Goal: Book appointment/travel/reservation

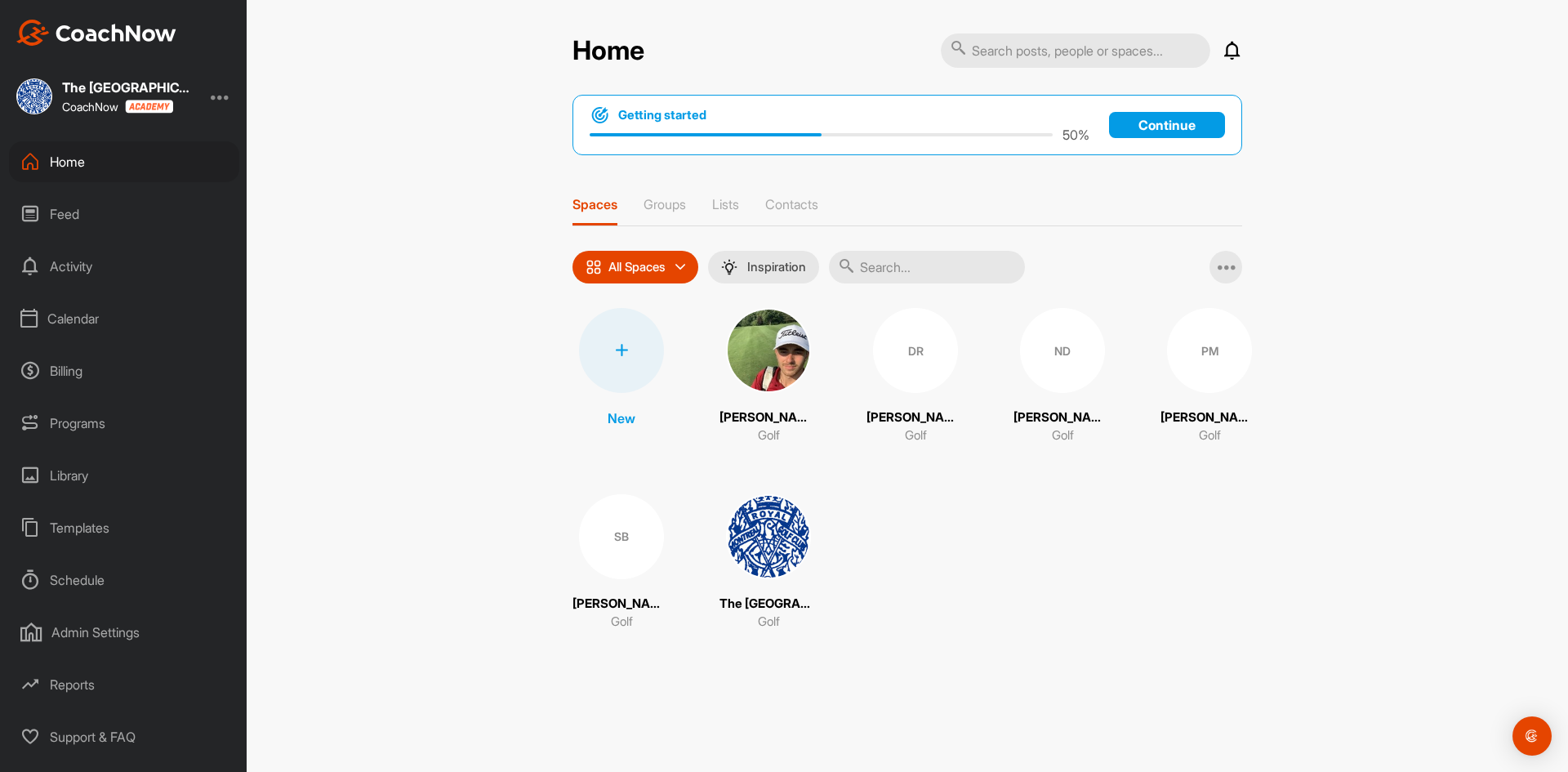
click at [71, 321] on div "Calendar" at bounding box center [124, 317] width 230 height 41
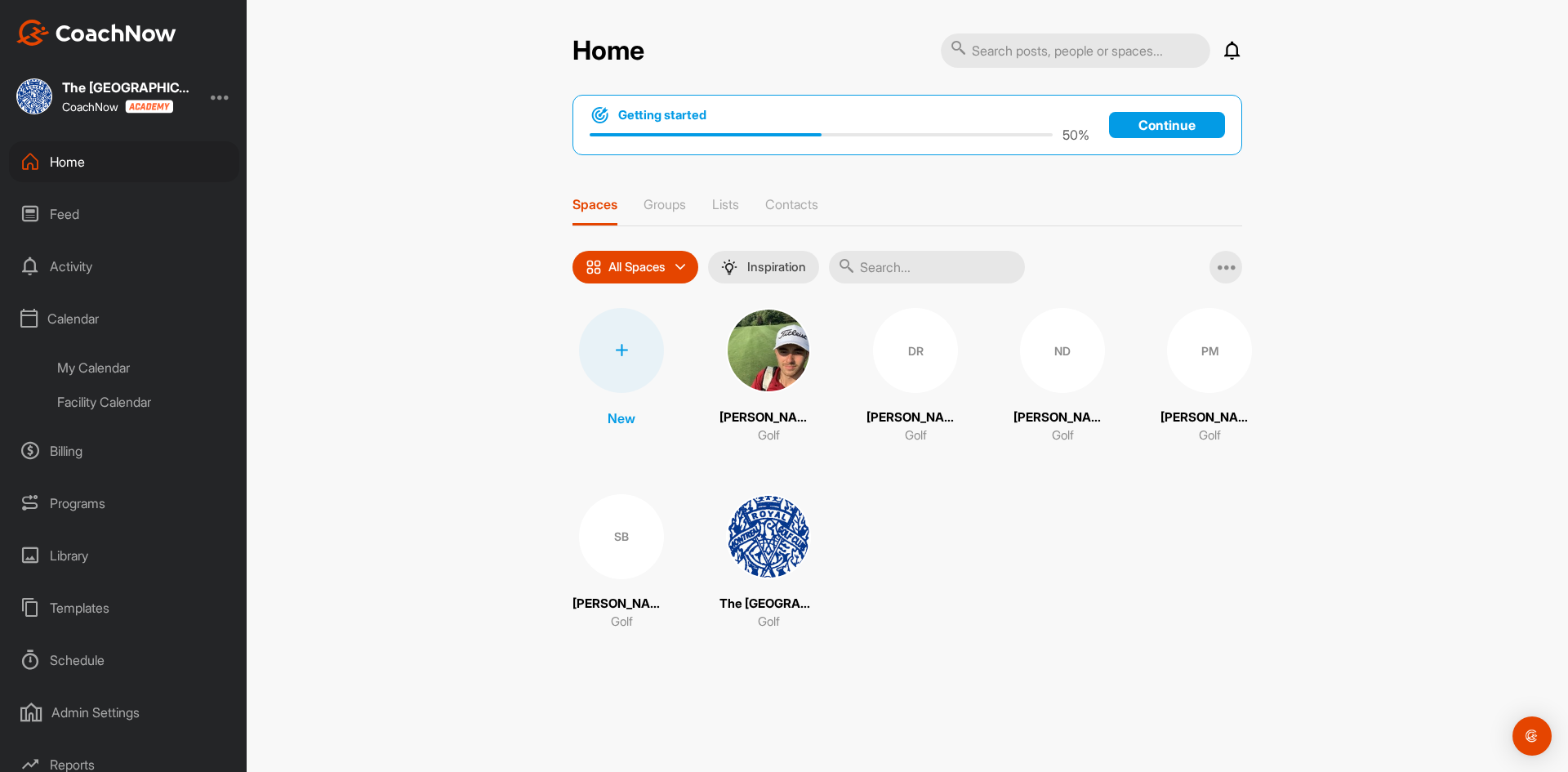
click at [88, 405] on div "Facility Calendar" at bounding box center [143, 401] width 194 height 34
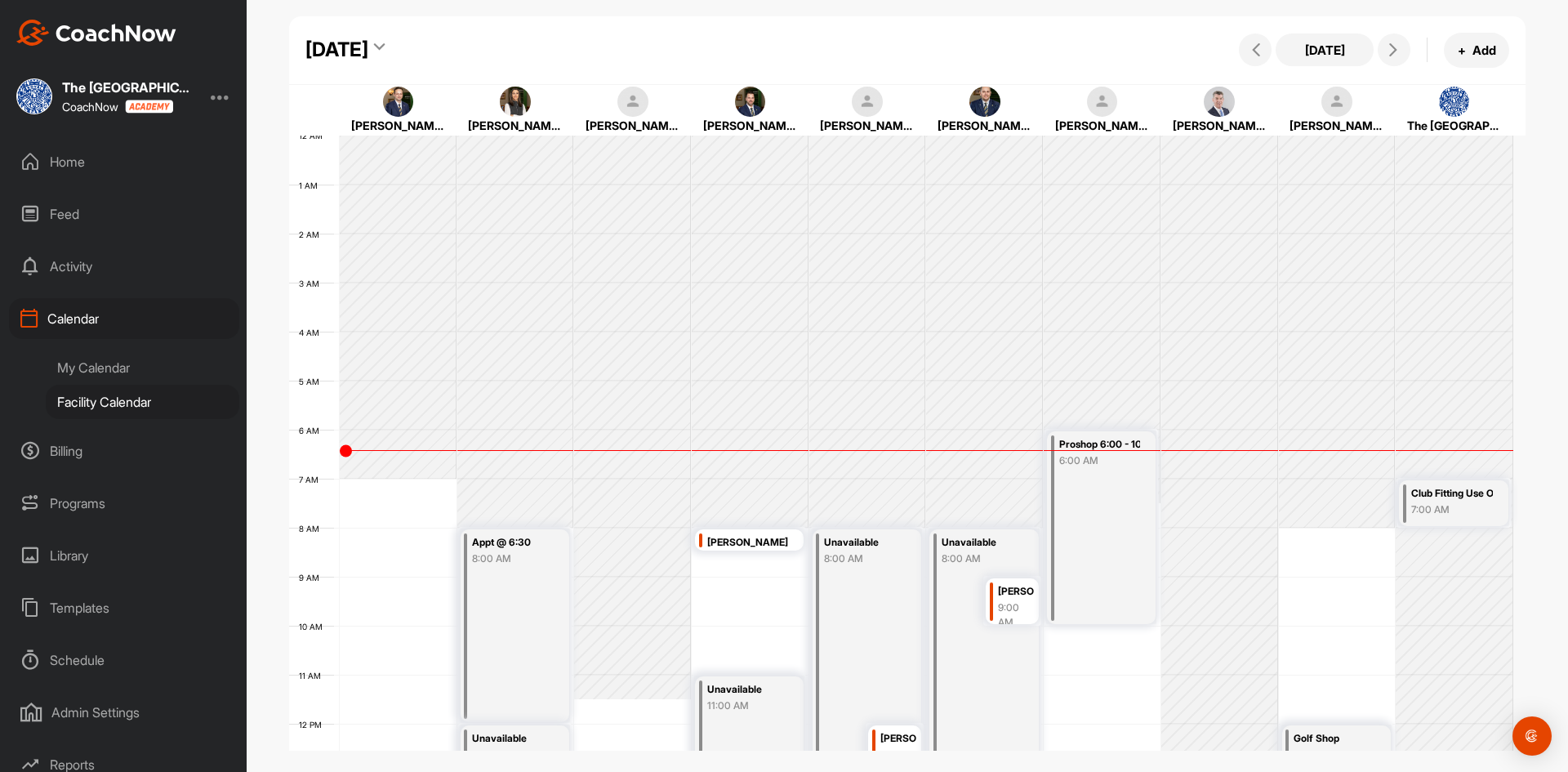
scroll to position [282, 0]
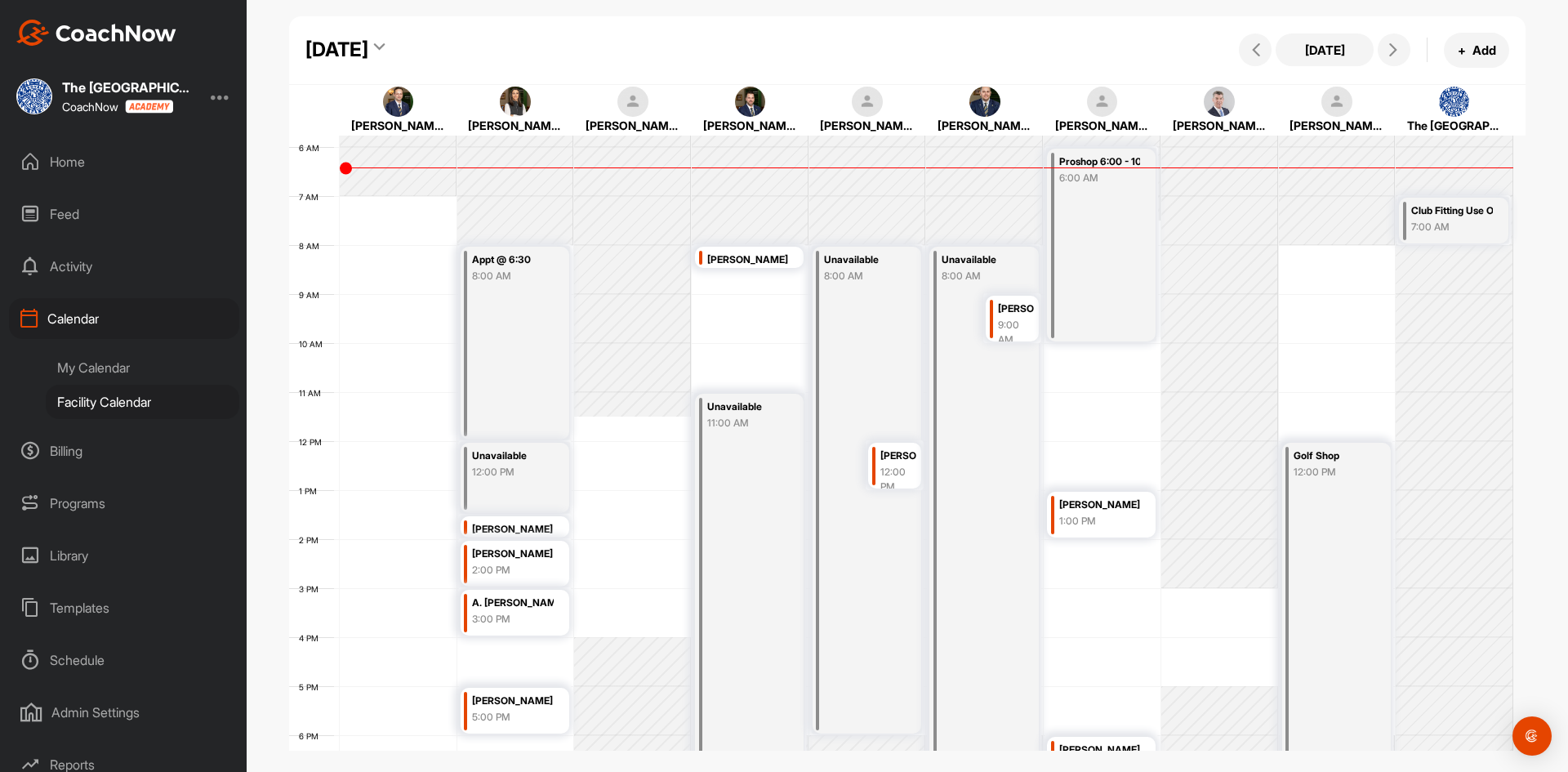
click at [384, 47] on icon at bounding box center [380, 50] width 11 height 16
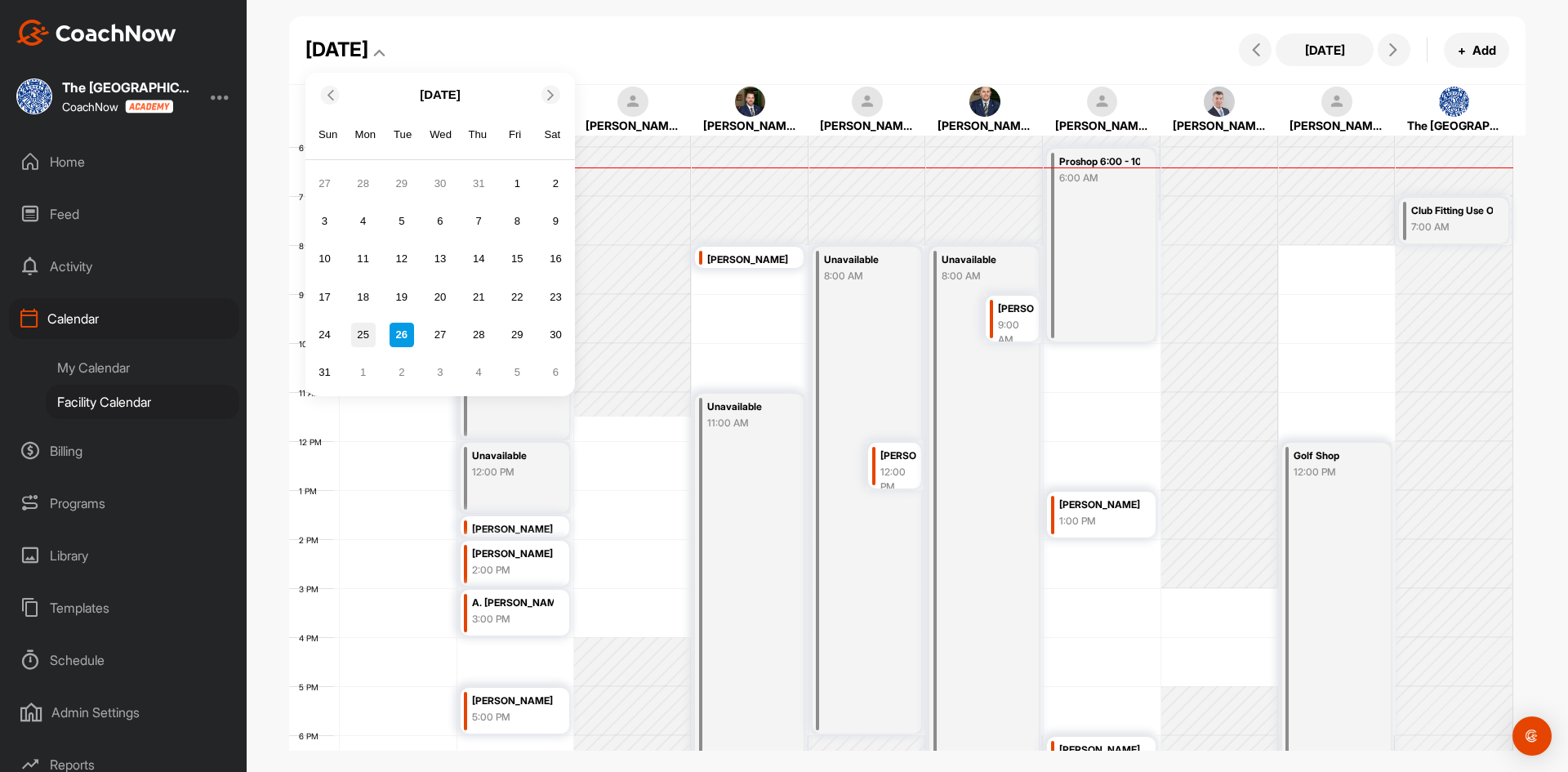
click at [370, 334] on div "25" at bounding box center [363, 335] width 24 height 24
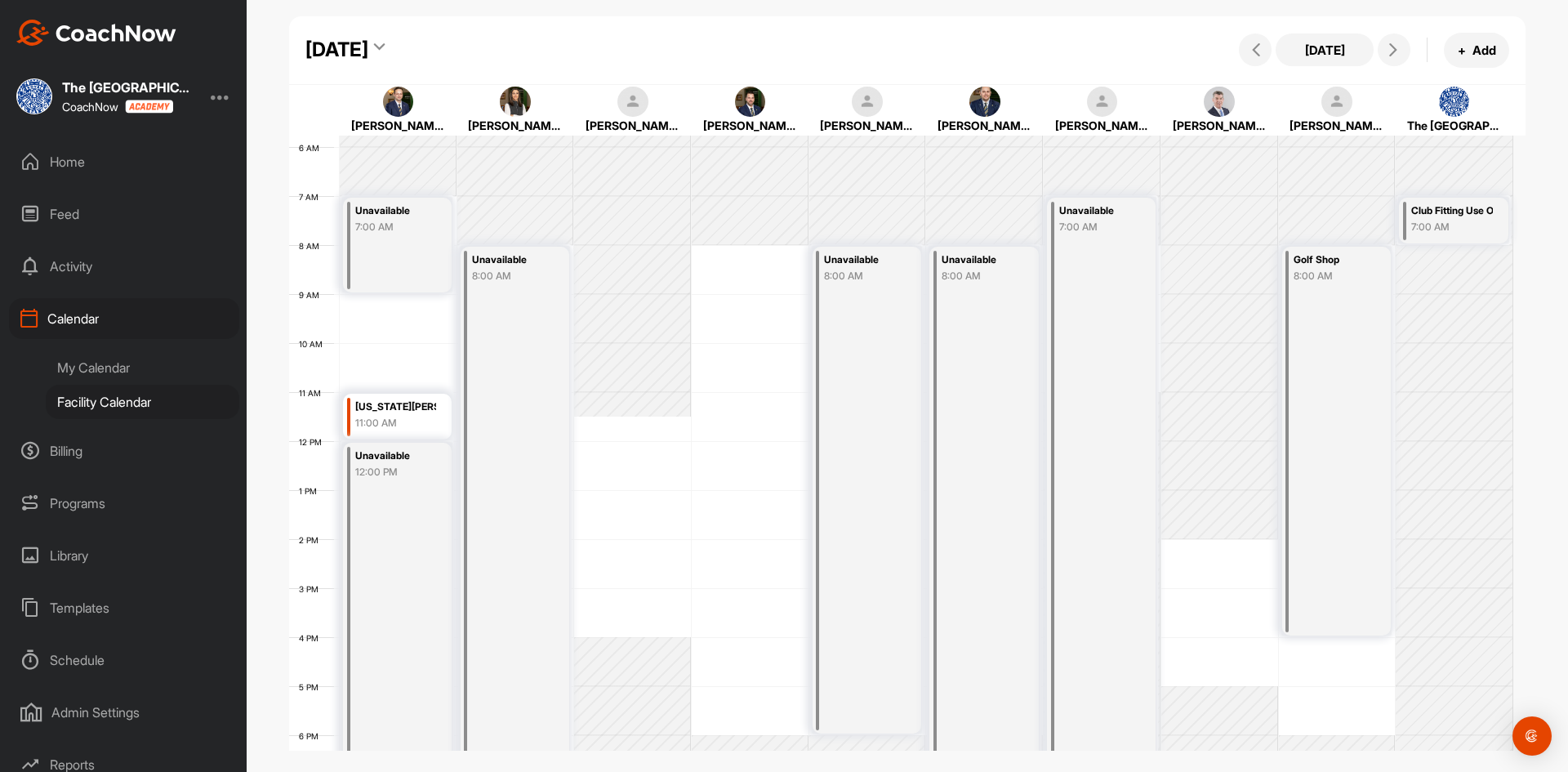
click at [384, 44] on icon at bounding box center [380, 50] width 11 height 16
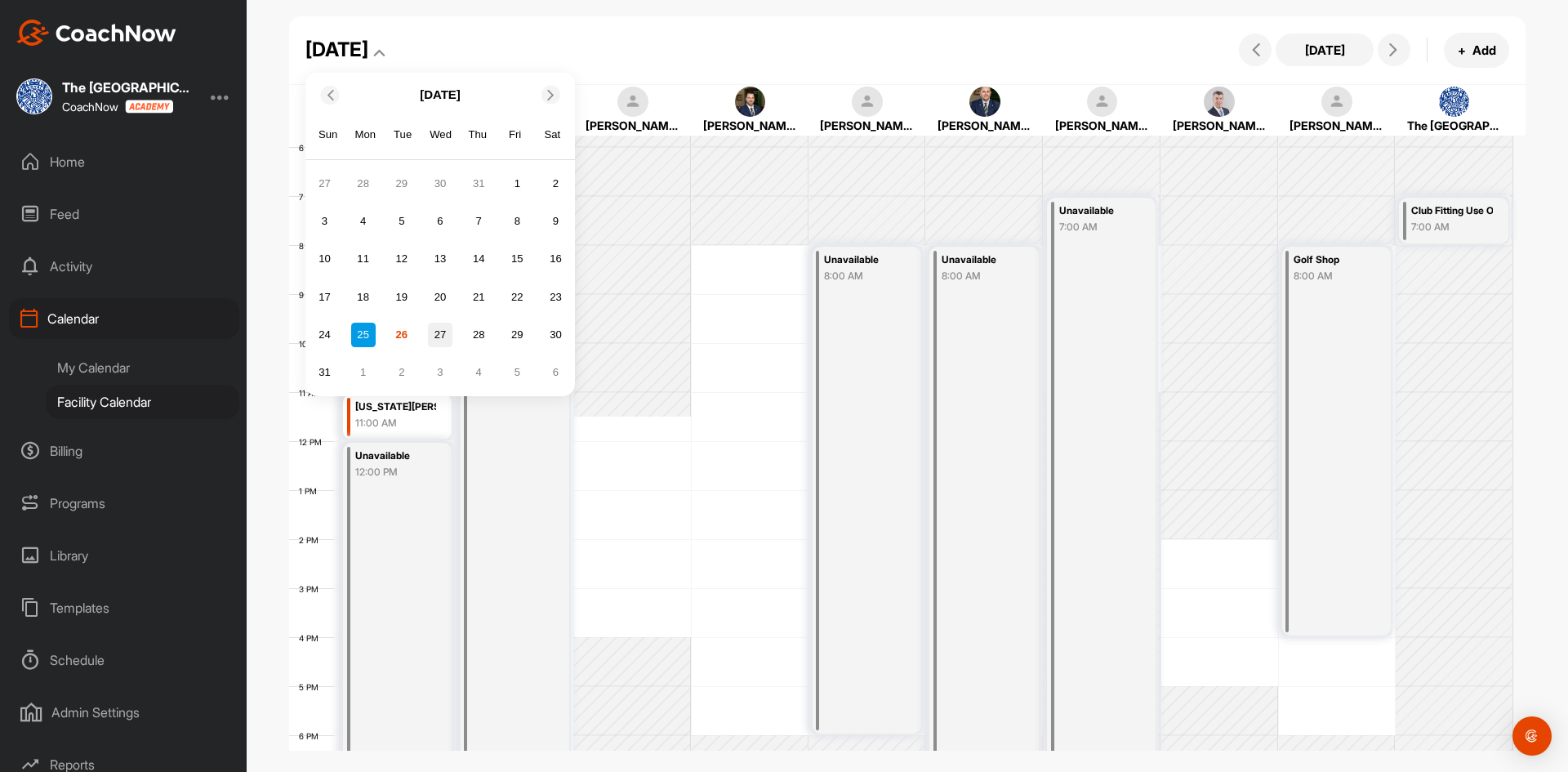
click at [444, 335] on div "27" at bounding box center [439, 335] width 24 height 24
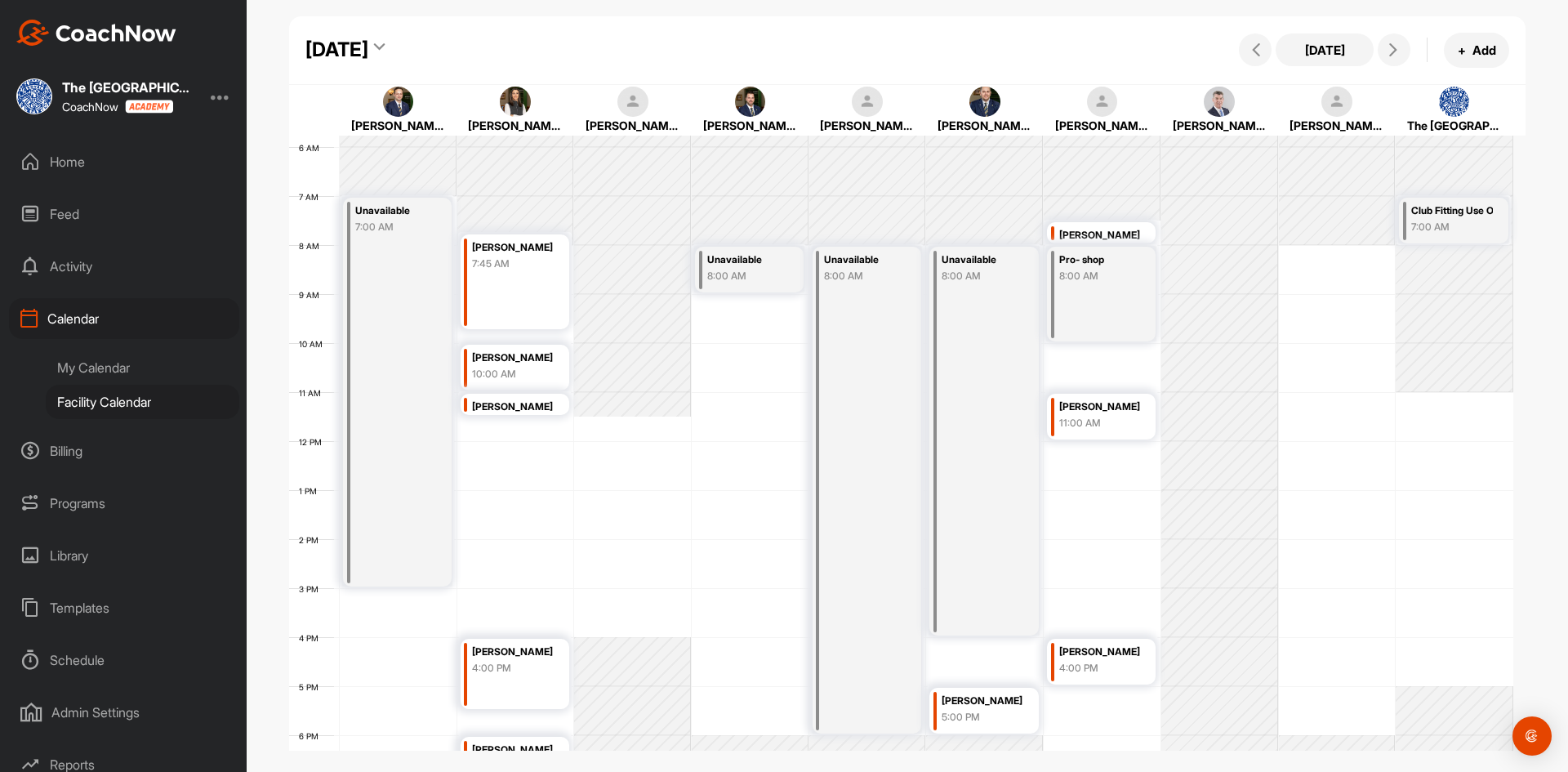
click at [384, 46] on icon at bounding box center [380, 50] width 11 height 16
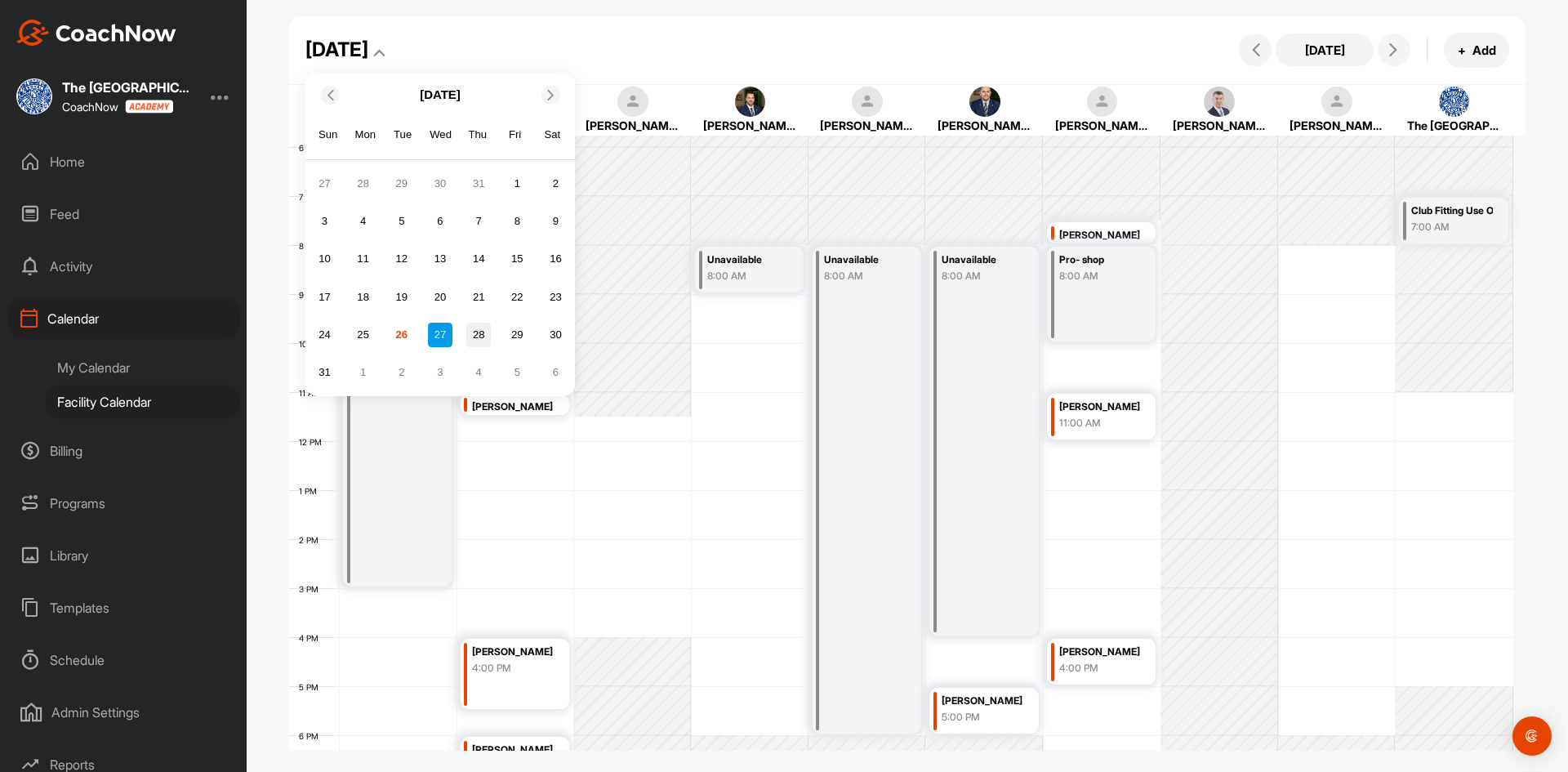
click at [479, 335] on div "28" at bounding box center [478, 335] width 24 height 24
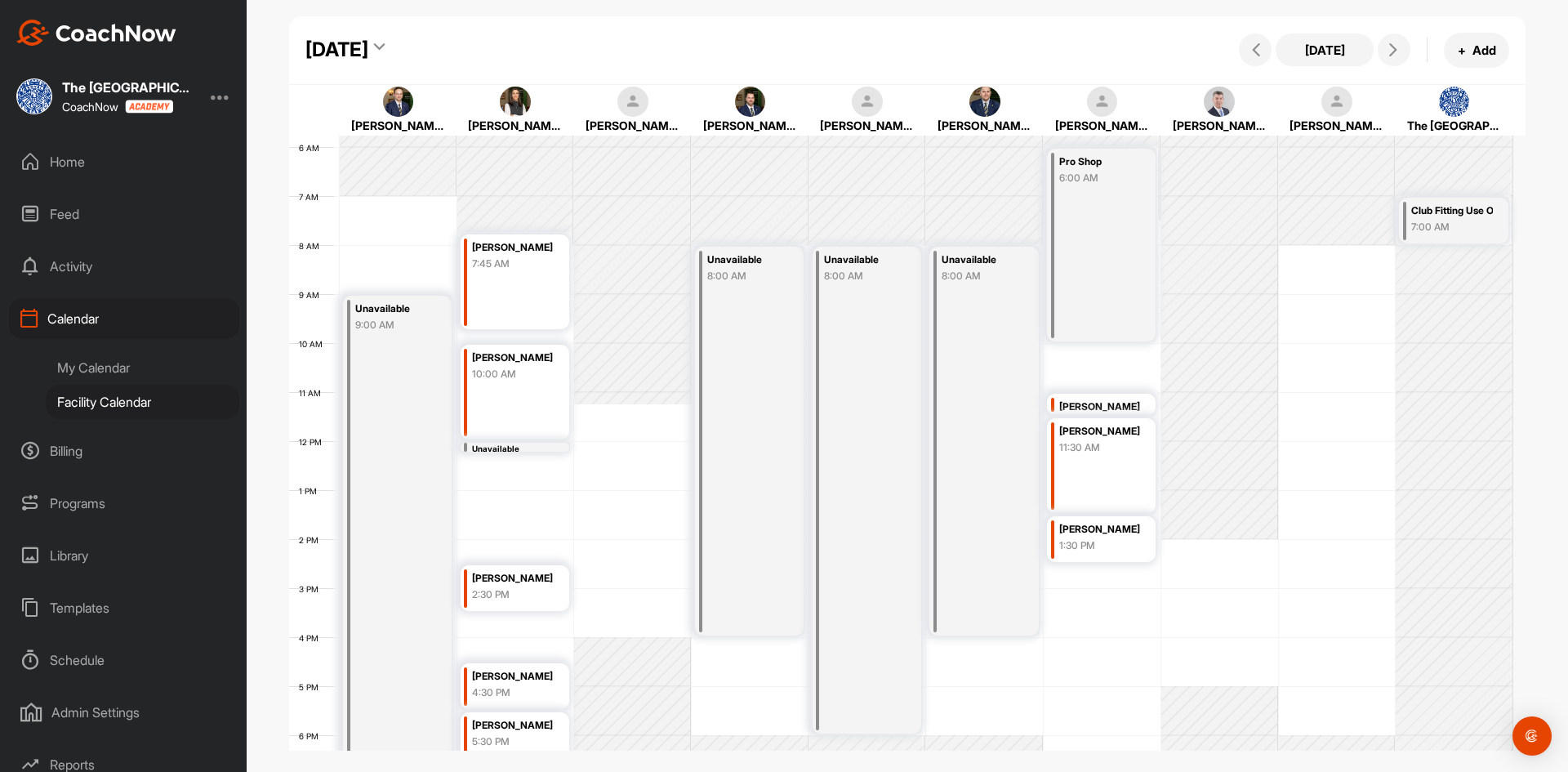
click at [384, 49] on icon at bounding box center [380, 50] width 11 height 16
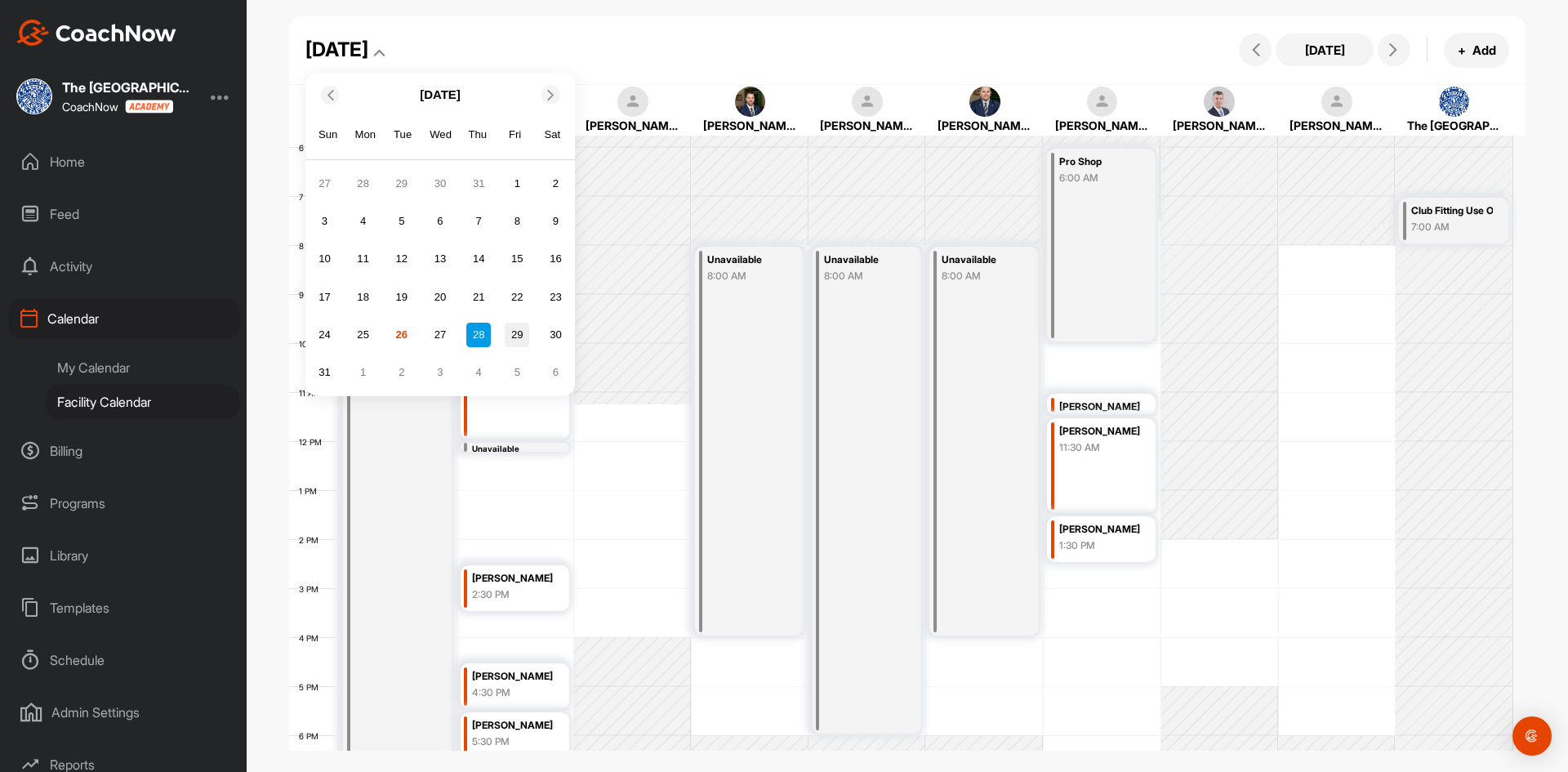
click at [520, 330] on div "29" at bounding box center [516, 335] width 24 height 24
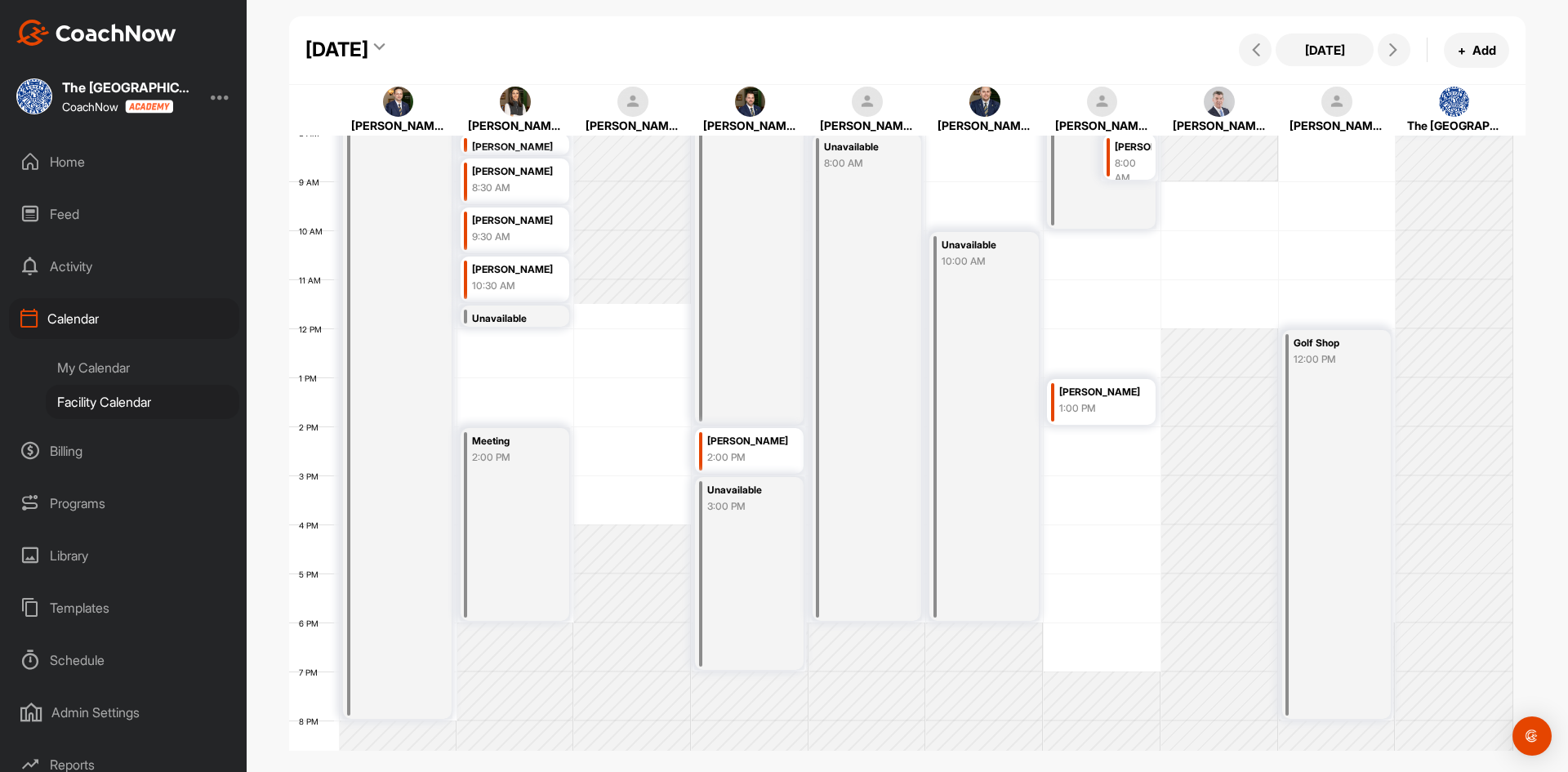
scroll to position [446, 0]
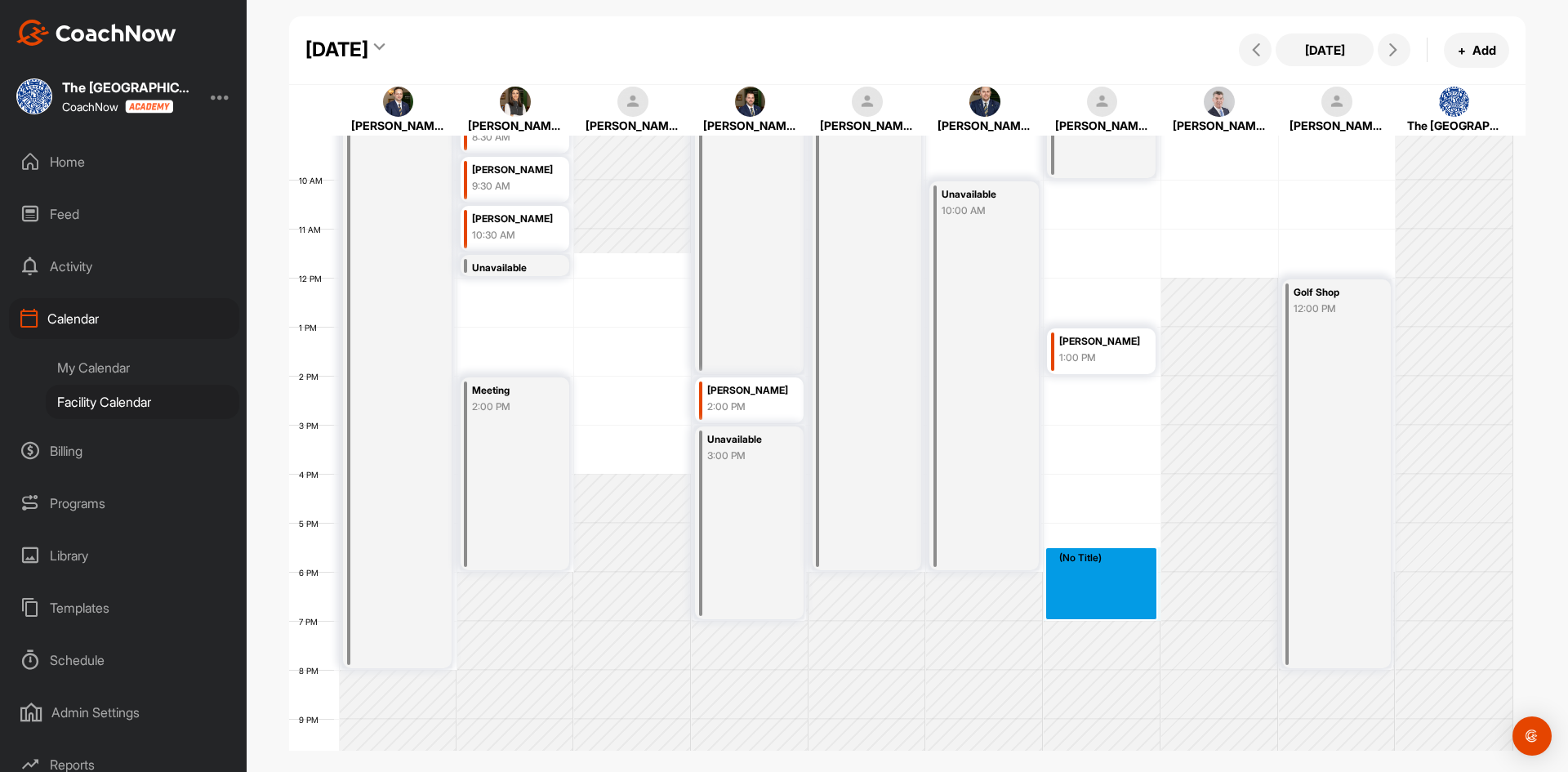
drag, startPoint x: 1101, startPoint y: 562, endPoint x: 1111, endPoint y: 609, distance: 48.1
click at [1111, 609] on div "12 AM 1 AM 2 AM 3 AM 4 AM 5 AM 6 AM 7 AM 8 AM 9 AM 10 AM 11 AM 12 PM 1 PM 2 PM …" at bounding box center [900, 278] width 1224 height 1176
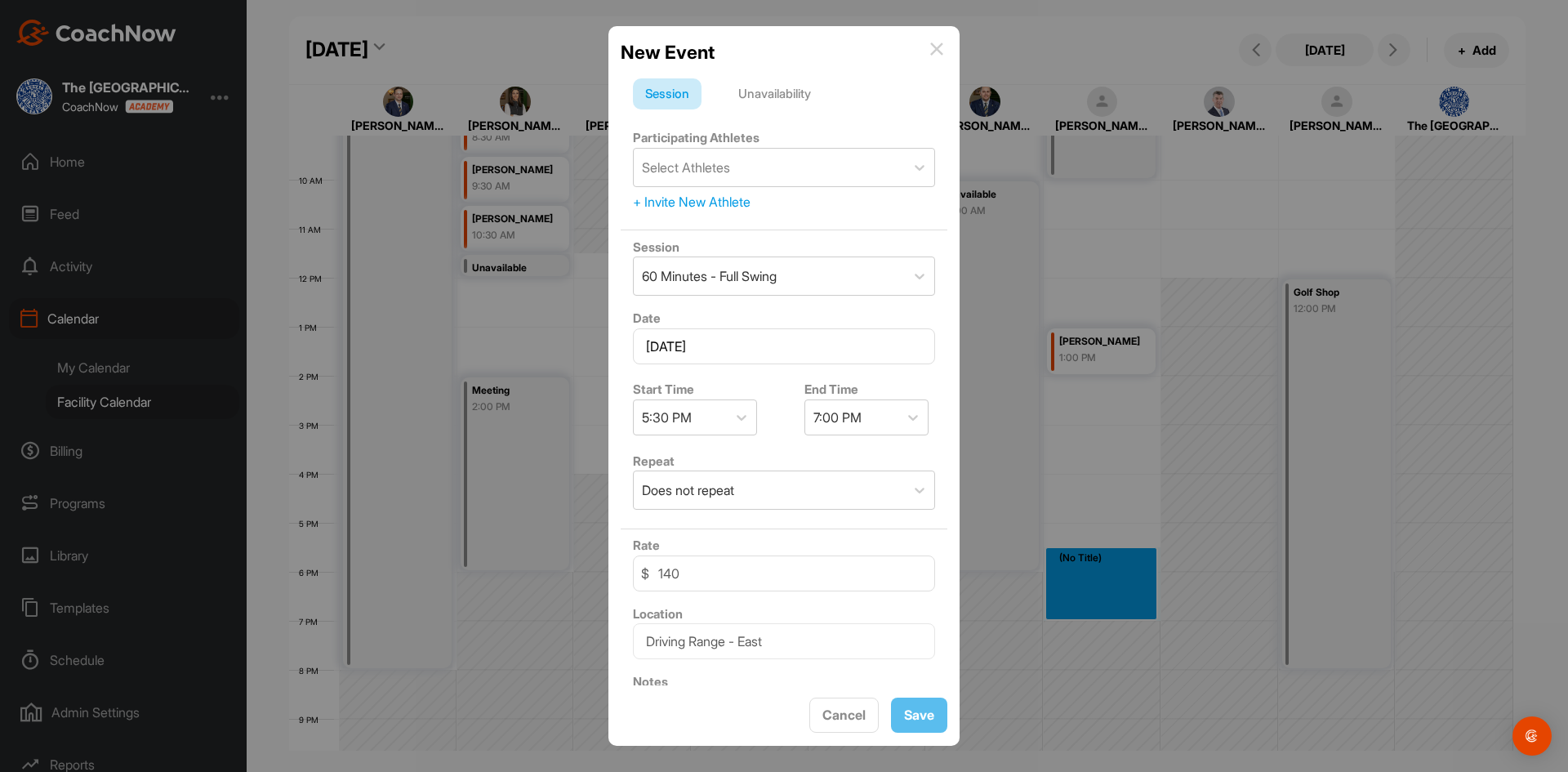
click at [791, 91] on div "Unavailability" at bounding box center [775, 94] width 97 height 31
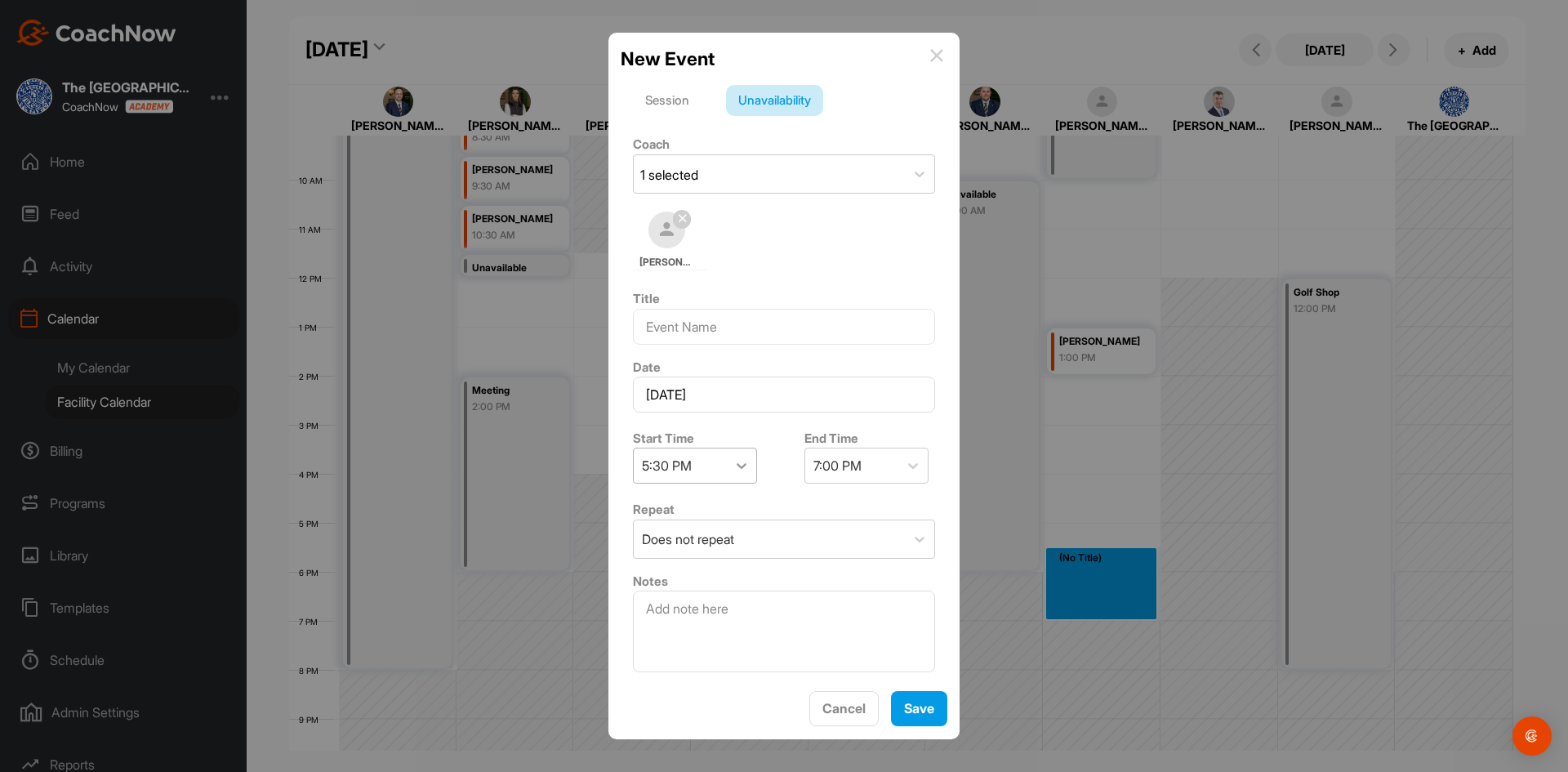
click at [742, 468] on icon at bounding box center [742, 465] width 16 height 16
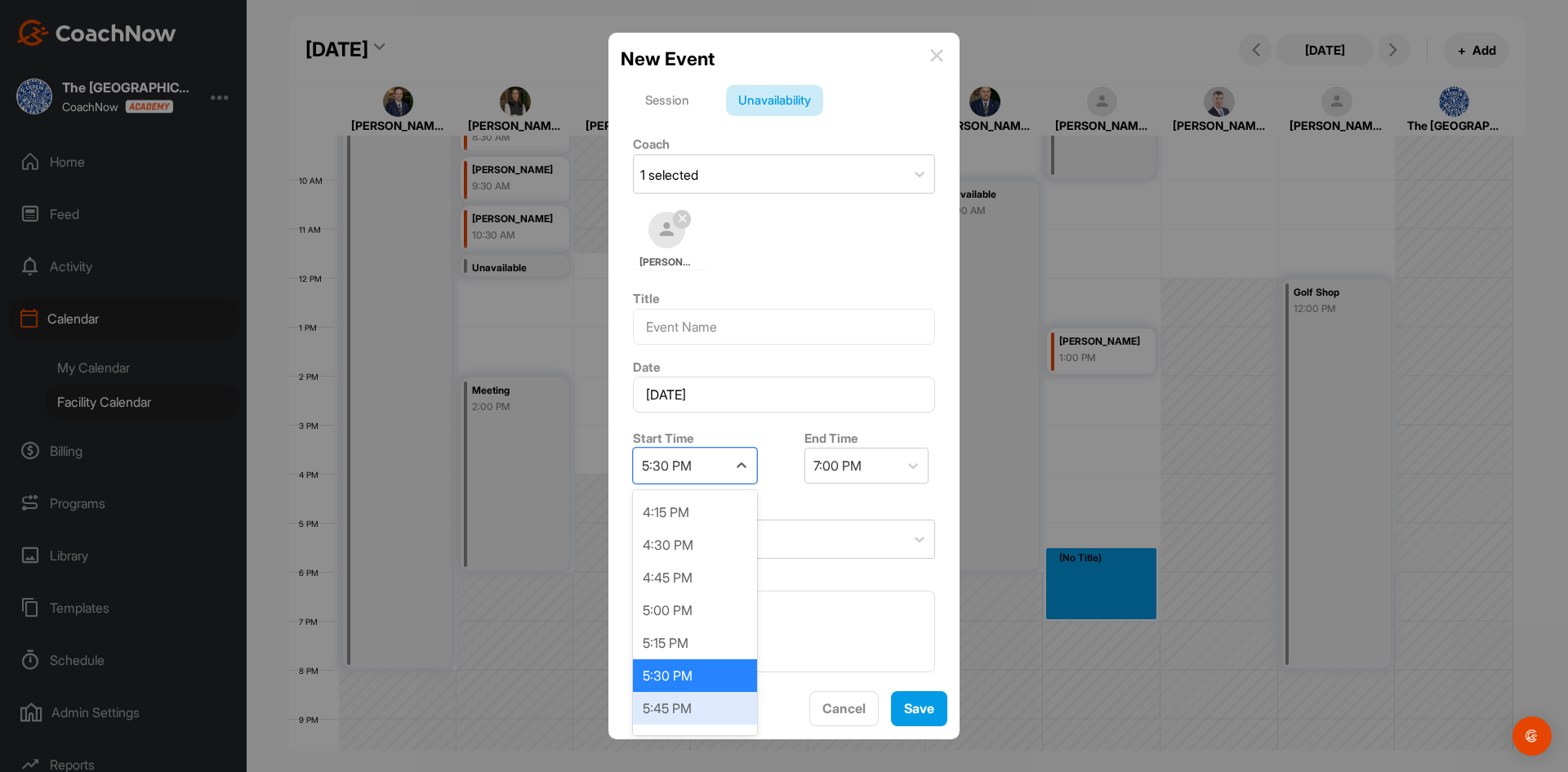
scroll to position [2153, 0]
click at [722, 710] on div "6:00 PM" at bounding box center [696, 708] width 125 height 32
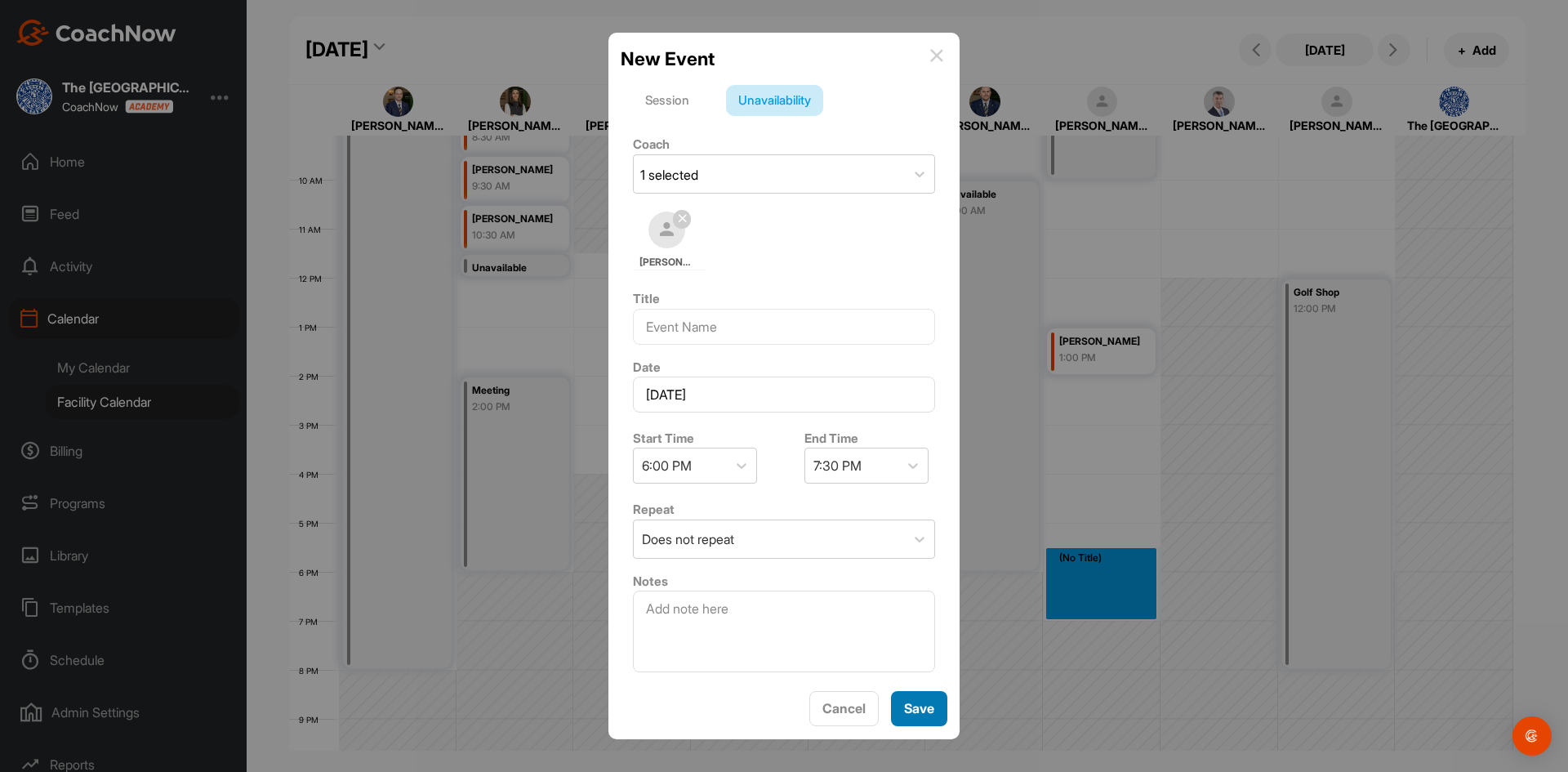
click at [916, 705] on button "Save" at bounding box center [919, 708] width 56 height 35
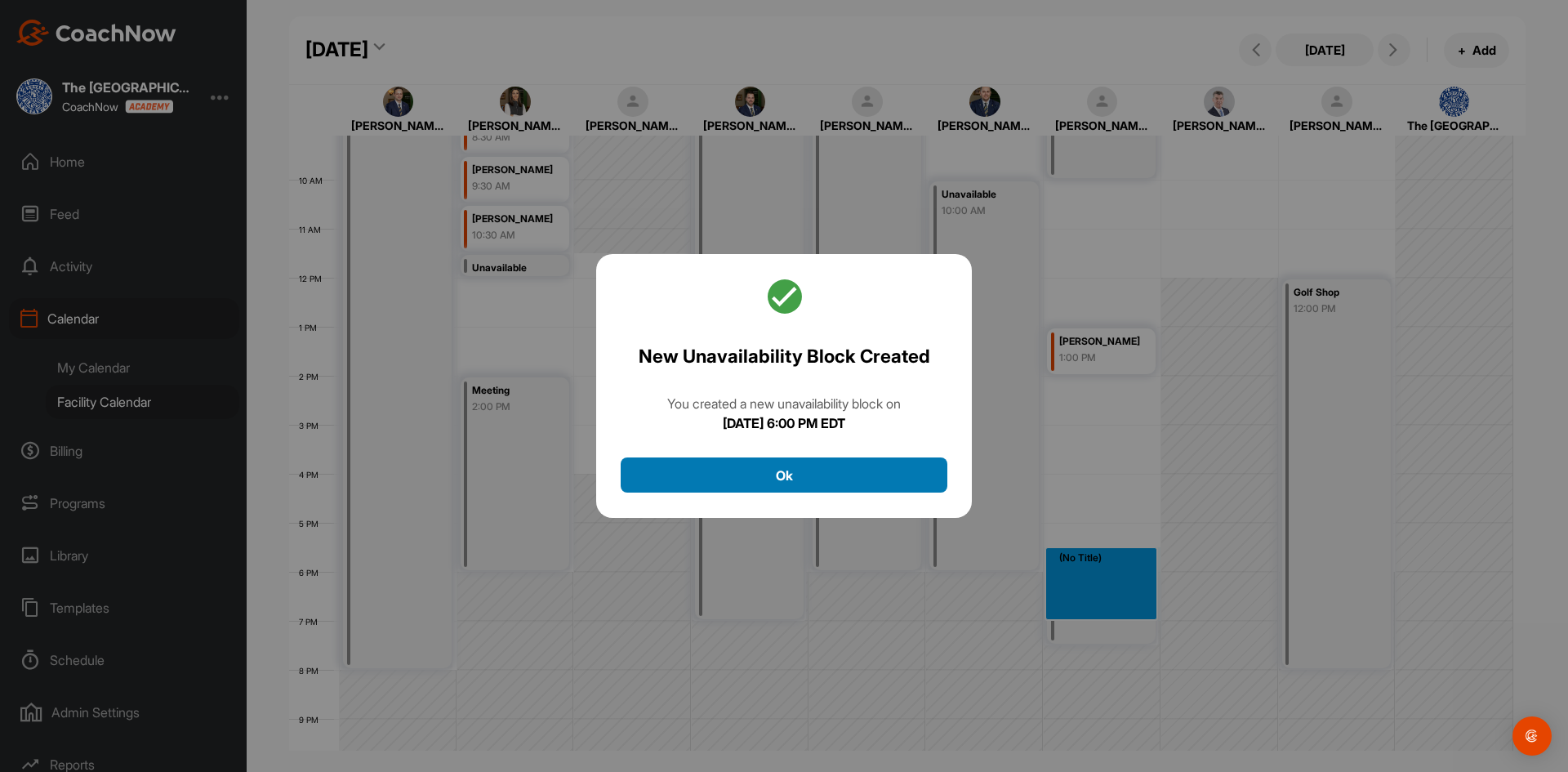
click at [784, 482] on button "Ok" at bounding box center [784, 474] width 327 height 35
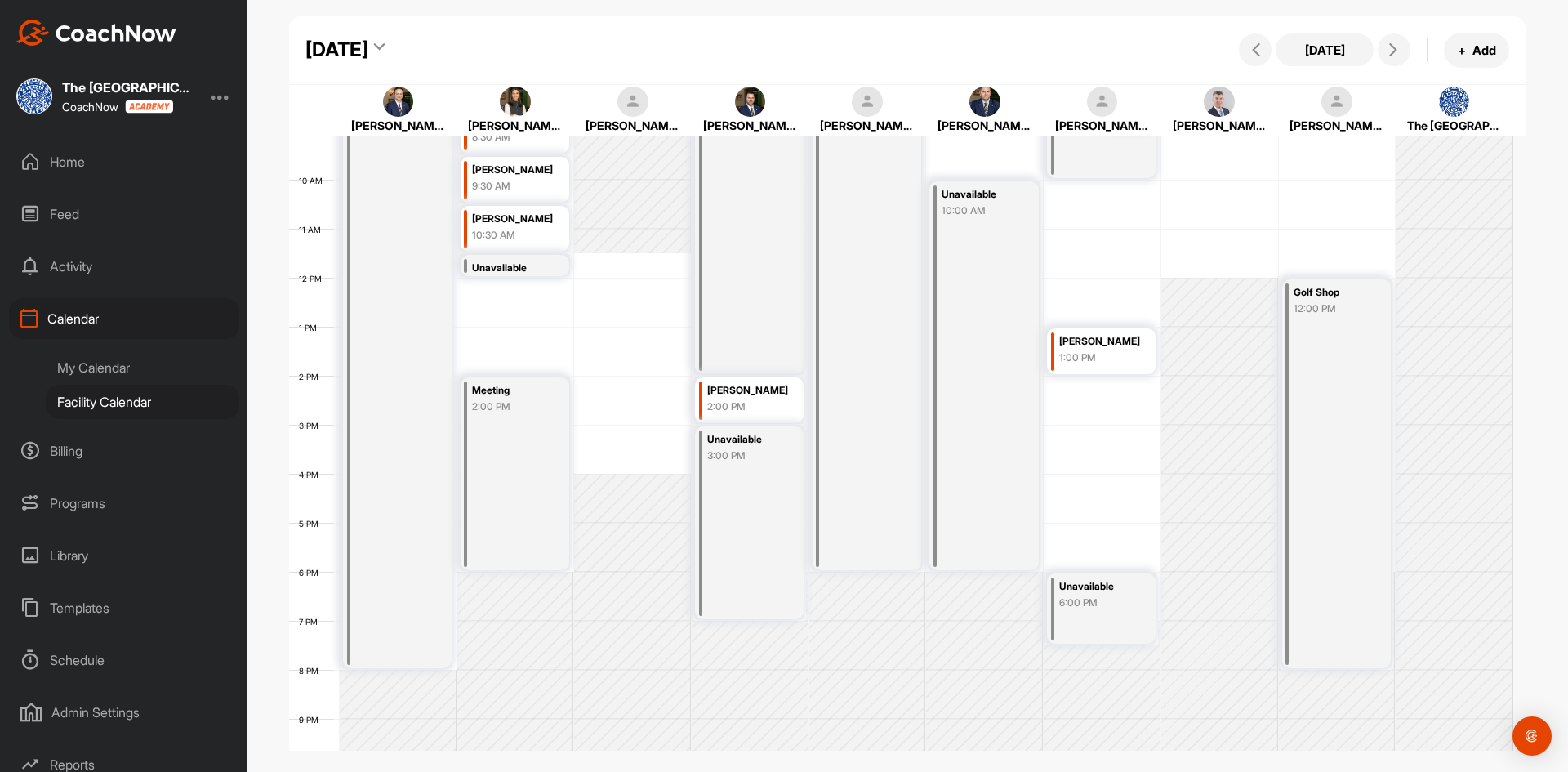
click at [384, 48] on icon at bounding box center [380, 50] width 11 height 16
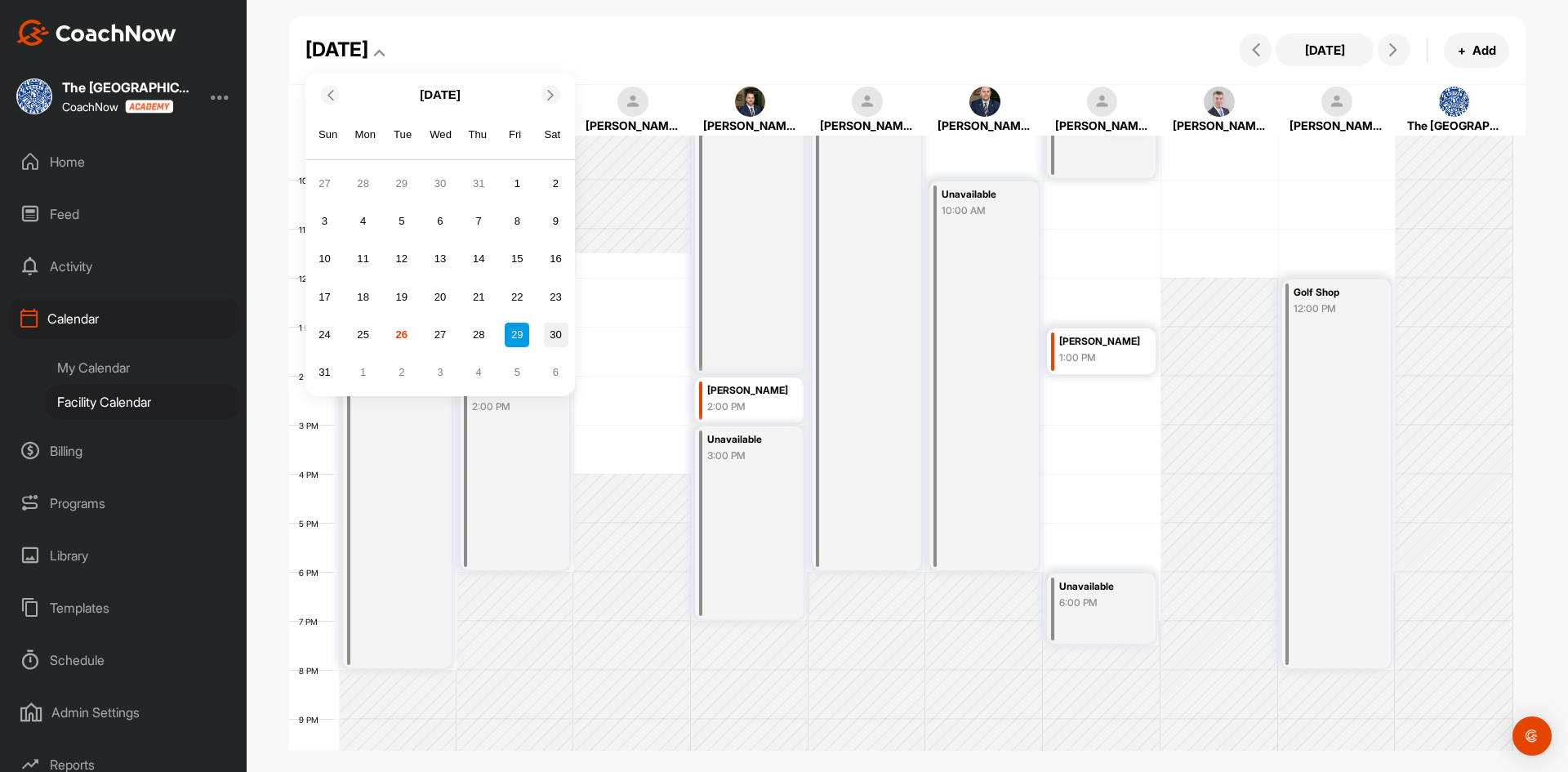
click at [559, 334] on div "30" at bounding box center [556, 335] width 24 height 24
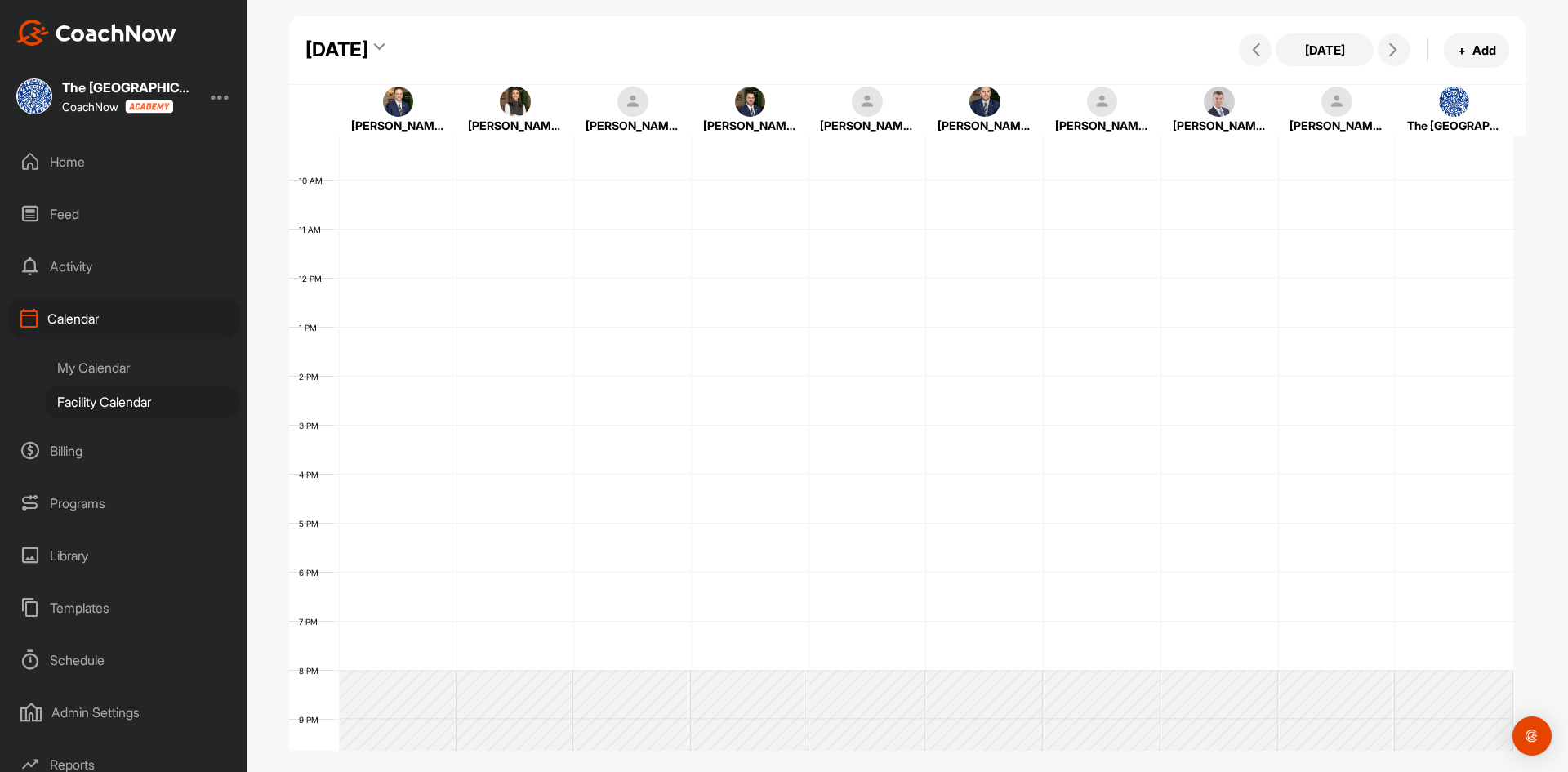
scroll to position [282, 0]
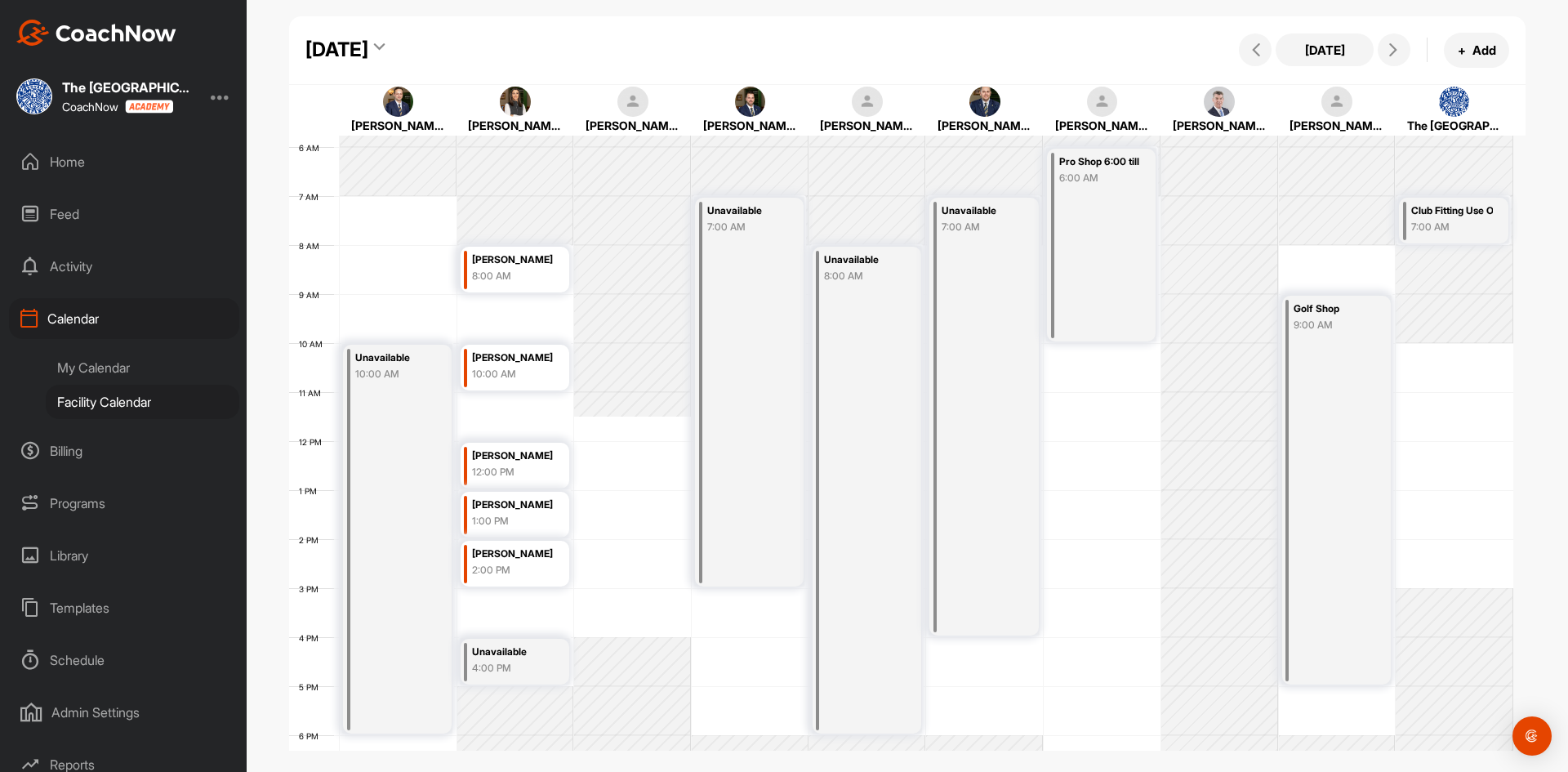
click at [384, 43] on icon at bounding box center [380, 50] width 11 height 16
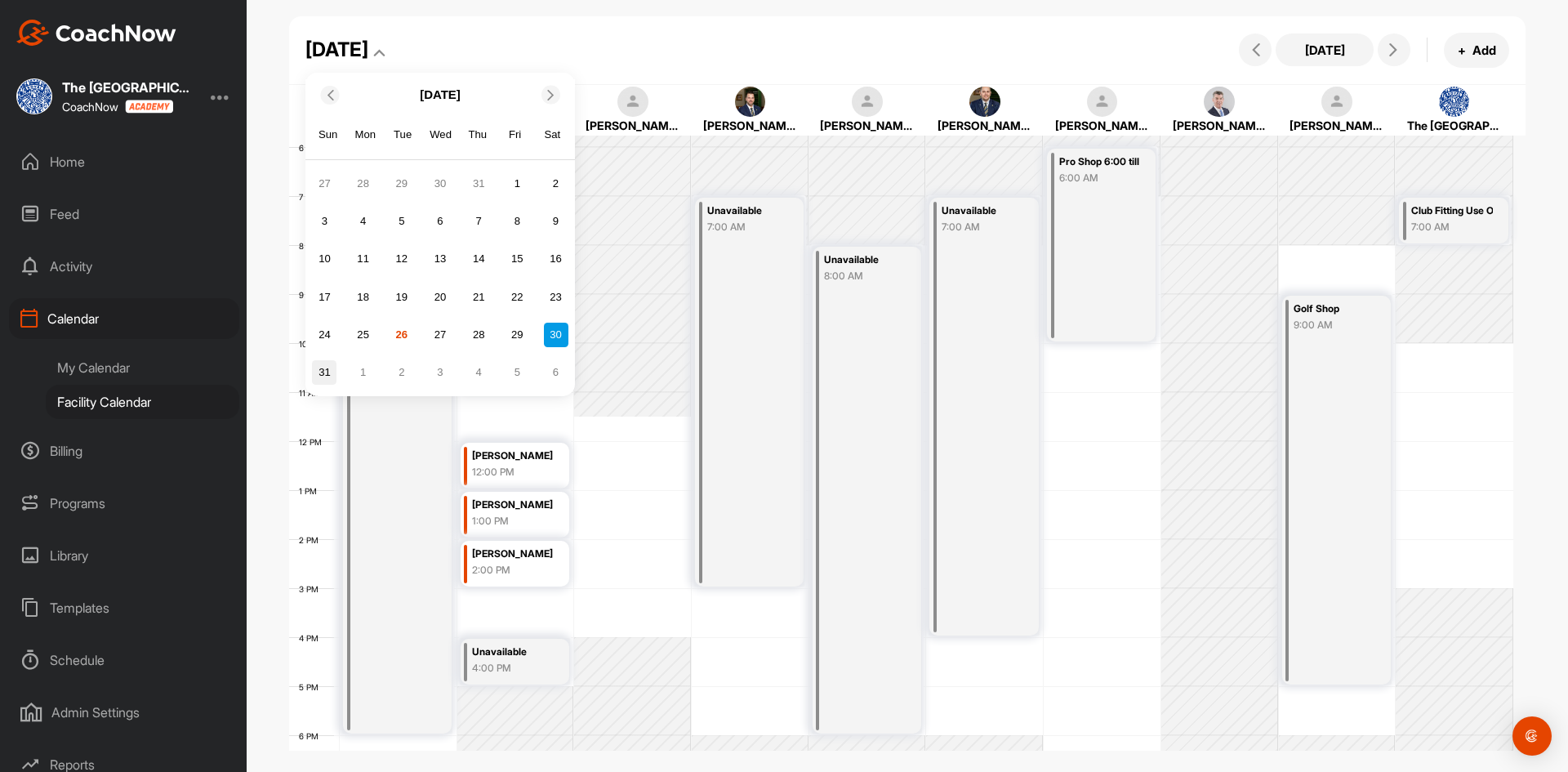
click at [323, 375] on div "31" at bounding box center [324, 372] width 24 height 24
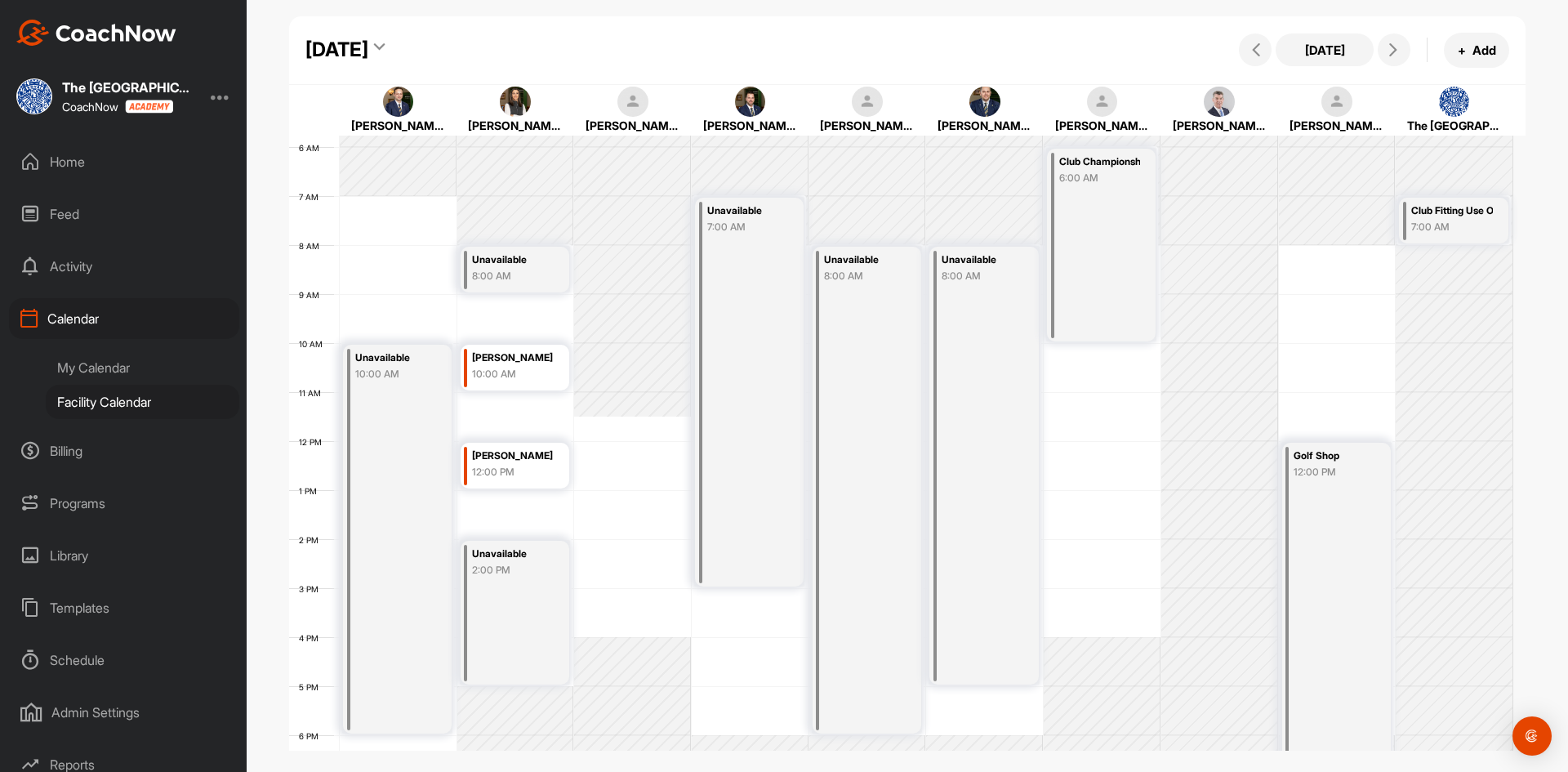
click at [384, 48] on icon at bounding box center [380, 50] width 11 height 16
click at [591, 46] on div "[DATE] [DATE] + Add" at bounding box center [908, 51] width 1238 height 69
click at [384, 48] on icon at bounding box center [380, 50] width 11 height 16
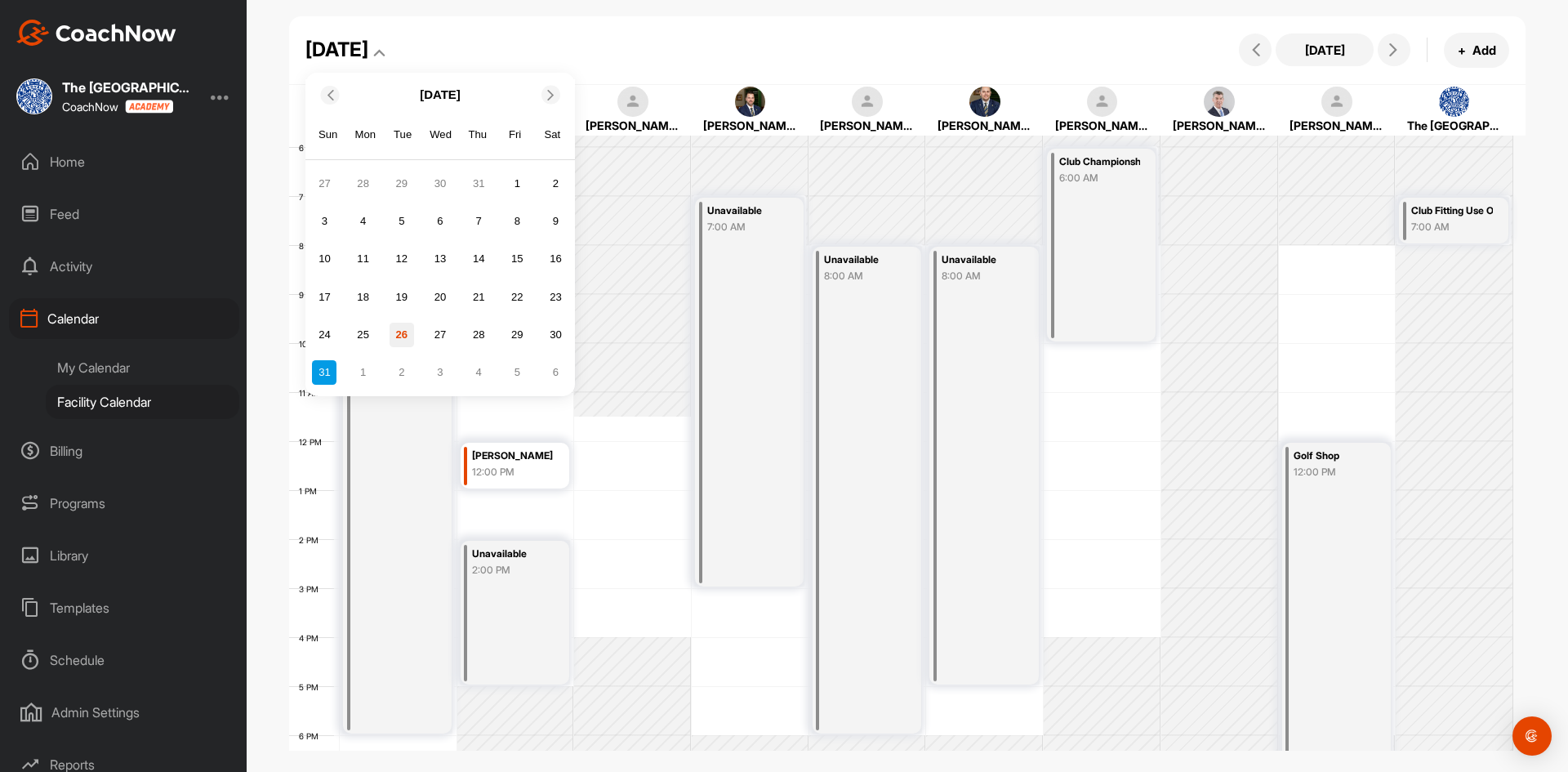
click at [401, 333] on div "26" at bounding box center [401, 335] width 24 height 24
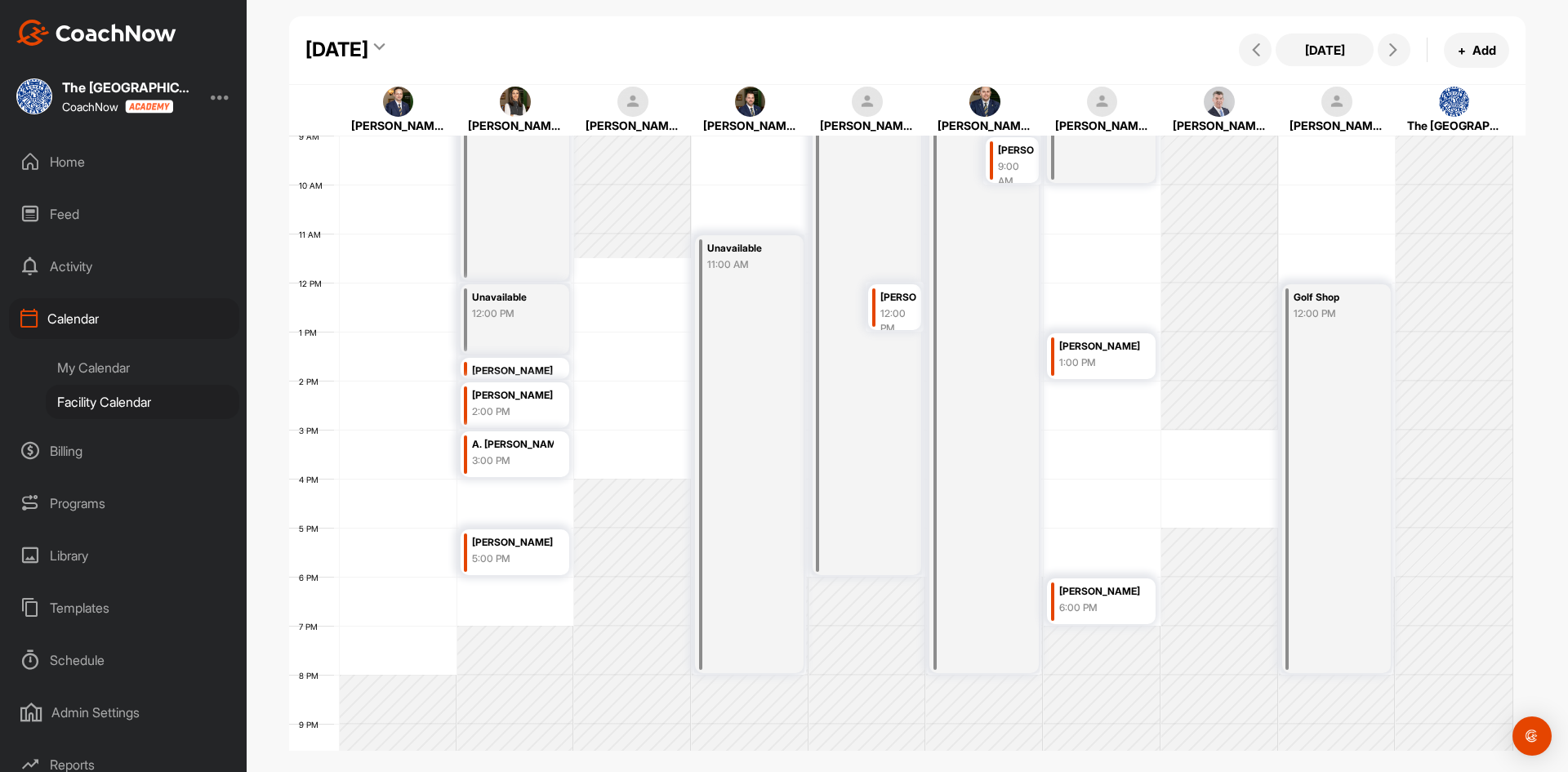
scroll to position [446, 0]
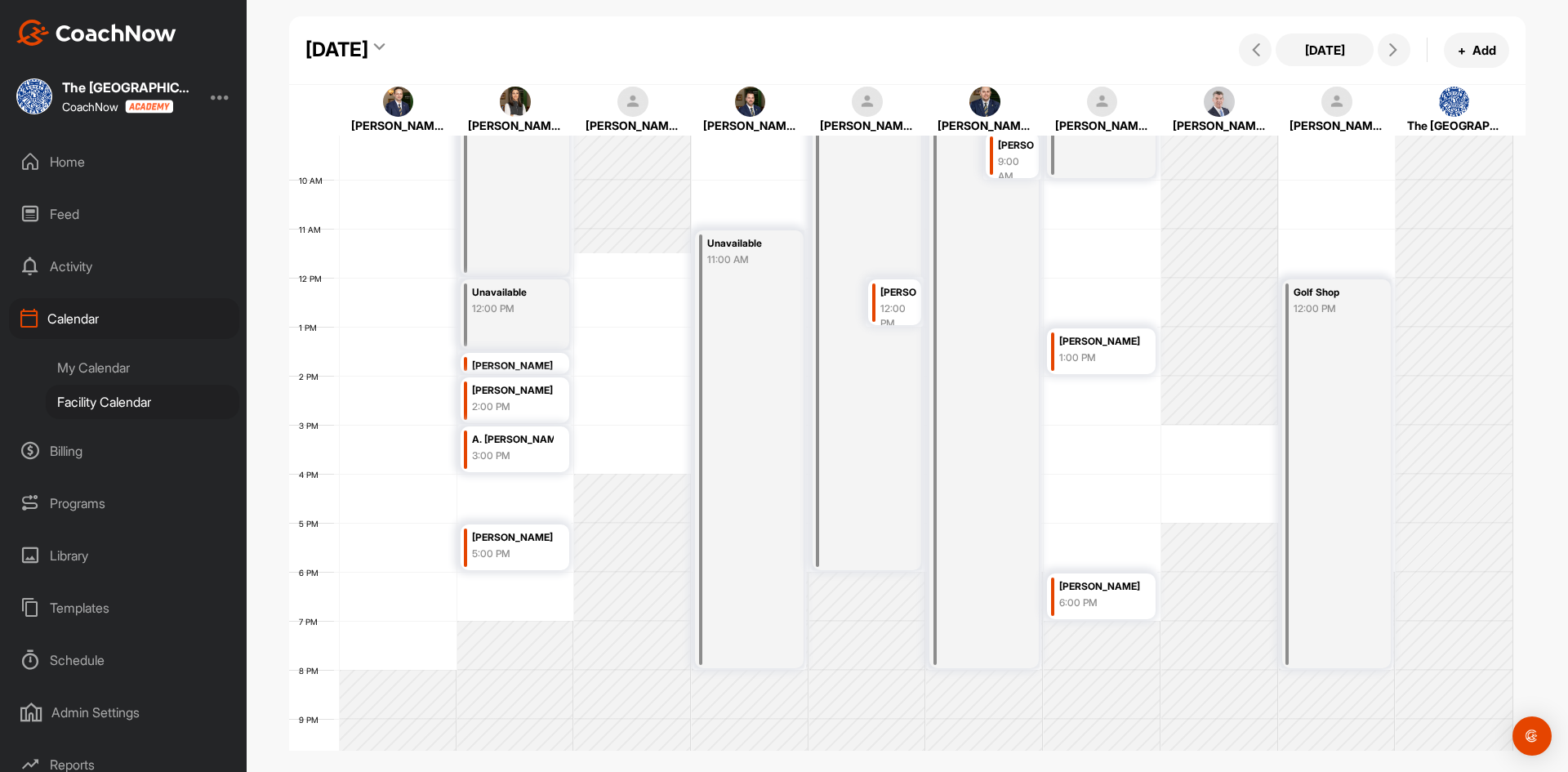
click at [1008, 160] on div "9:00 AM" at bounding box center [1016, 169] width 36 height 30
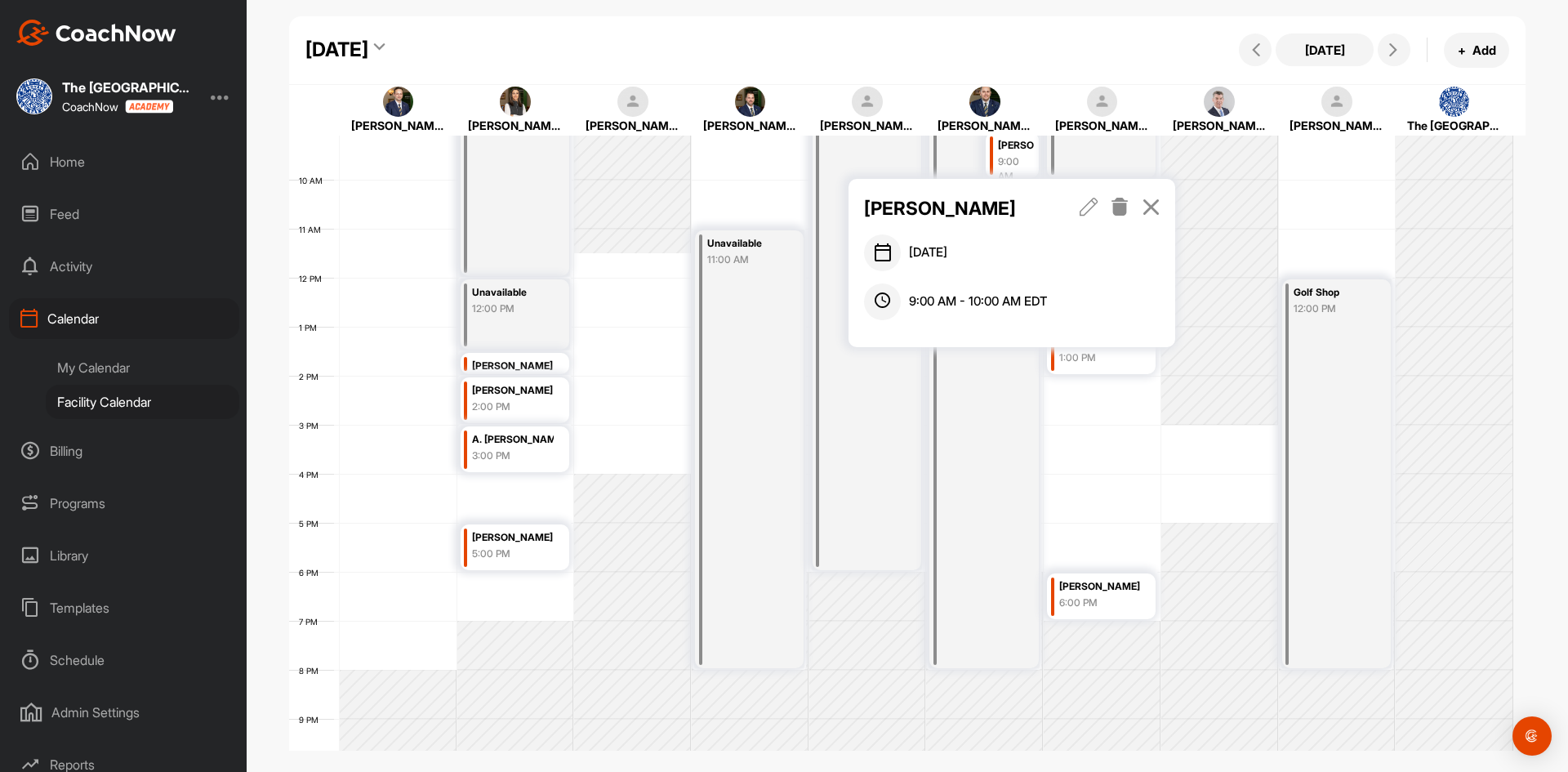
click at [1086, 52] on div "[DATE] [DATE] + Add" at bounding box center [908, 51] width 1238 height 69
click at [1151, 202] on icon at bounding box center [1151, 207] width 19 height 18
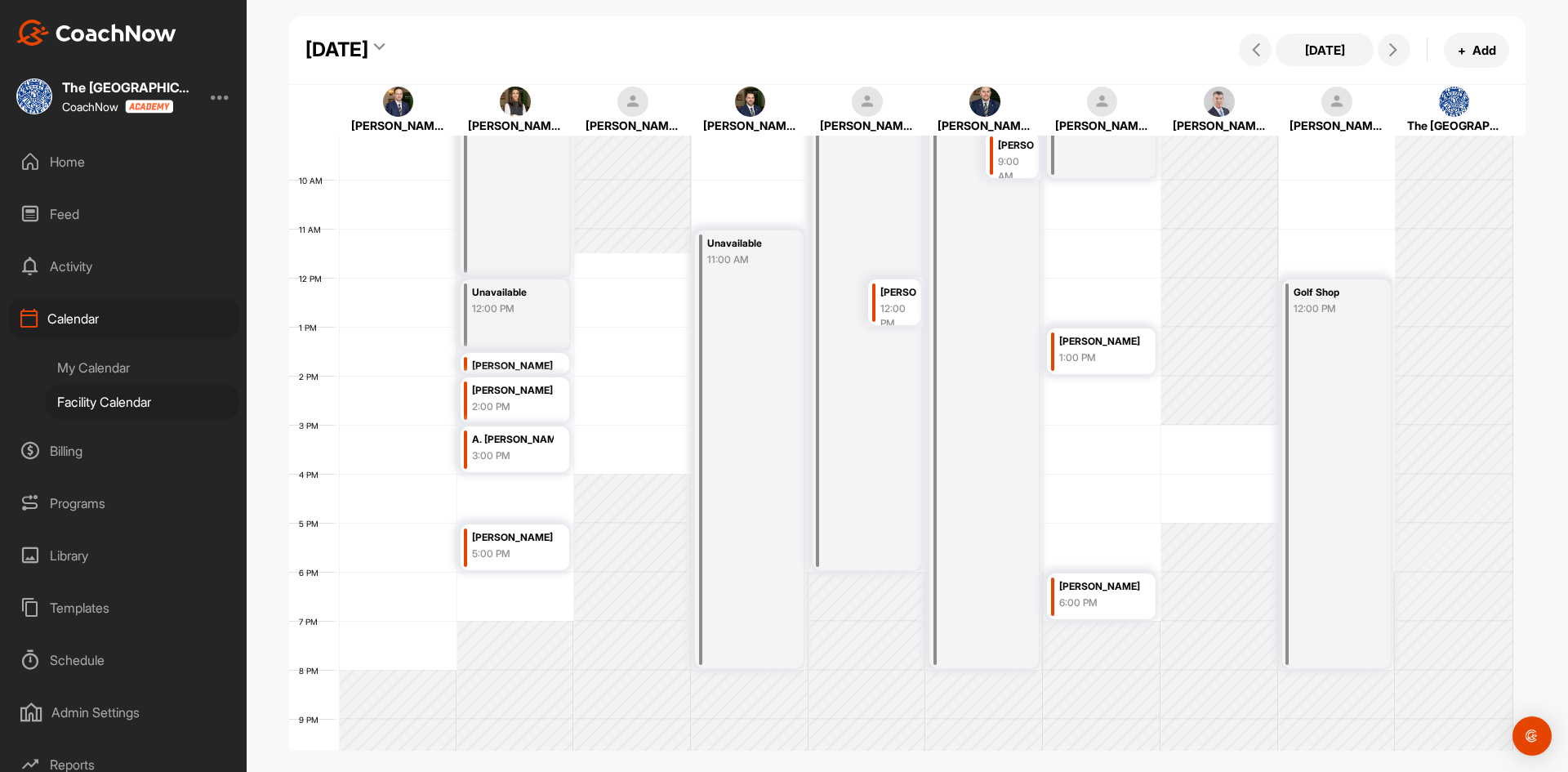
click at [897, 310] on div "12:00 PM" at bounding box center [899, 316] width 36 height 30
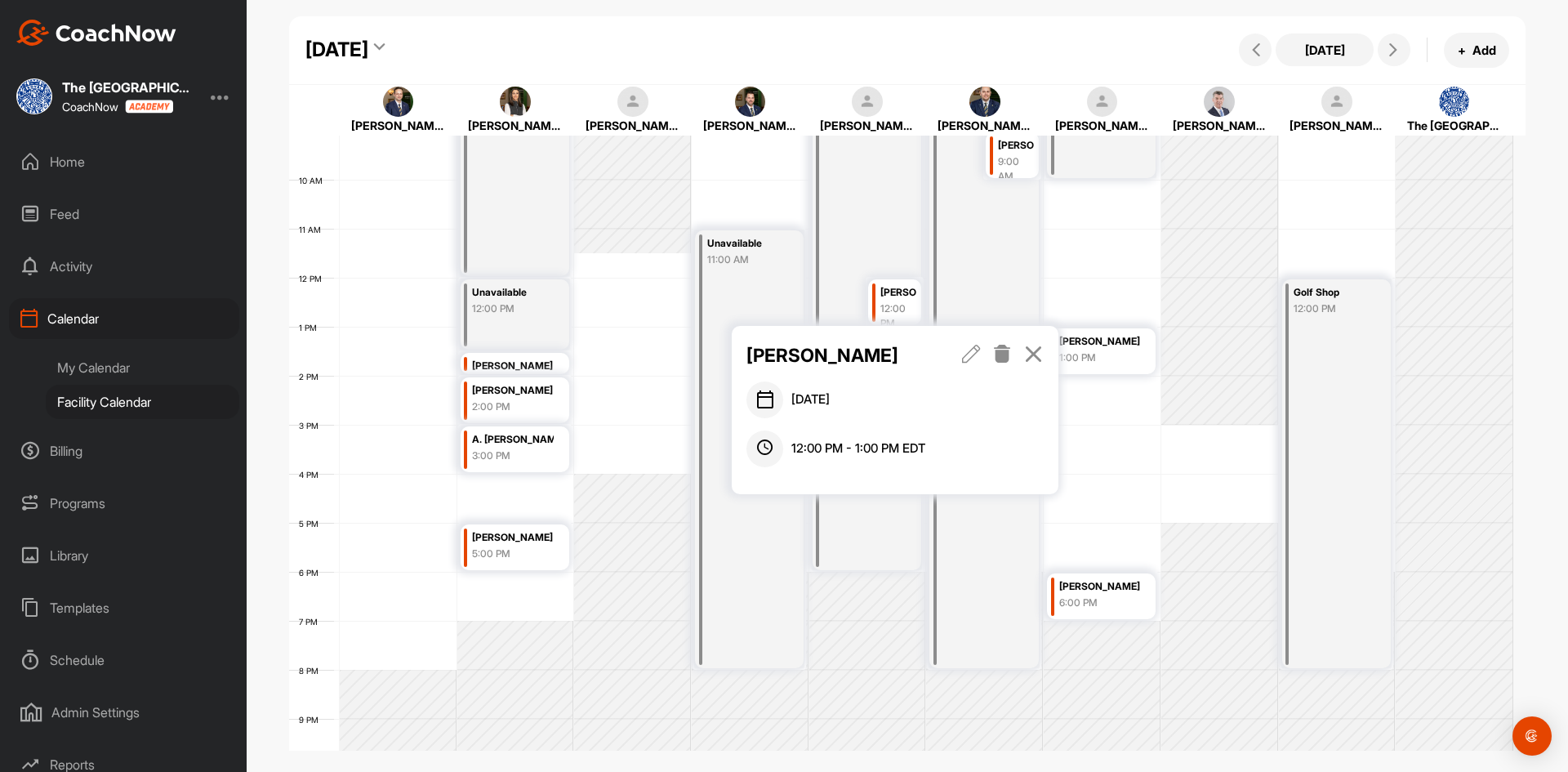
click at [906, 308] on div "12:00 PM" at bounding box center [899, 316] width 36 height 30
click at [1028, 354] on icon at bounding box center [1033, 354] width 19 height 18
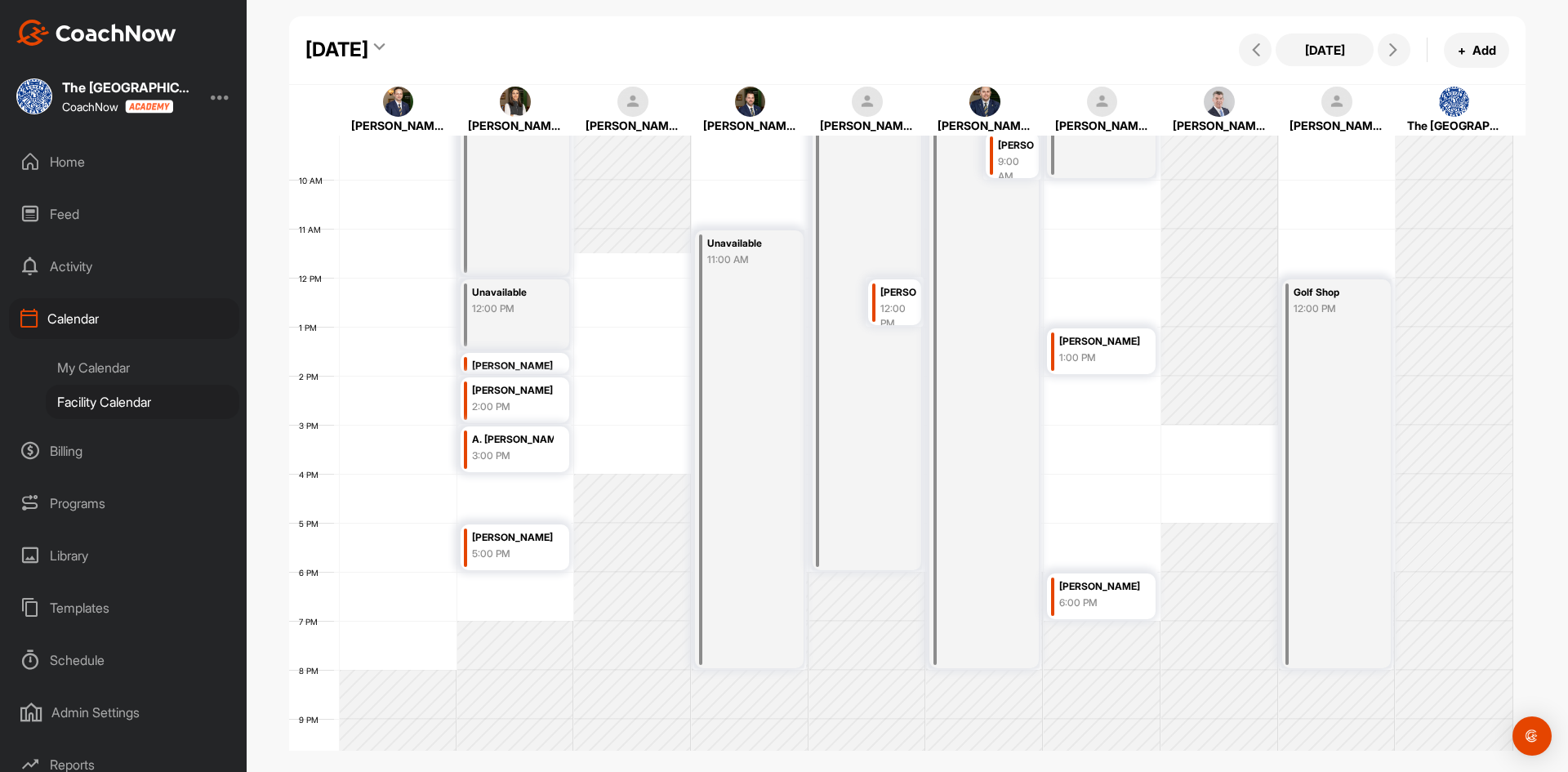
click at [1108, 358] on div "1:00 PM" at bounding box center [1100, 357] width 81 height 14
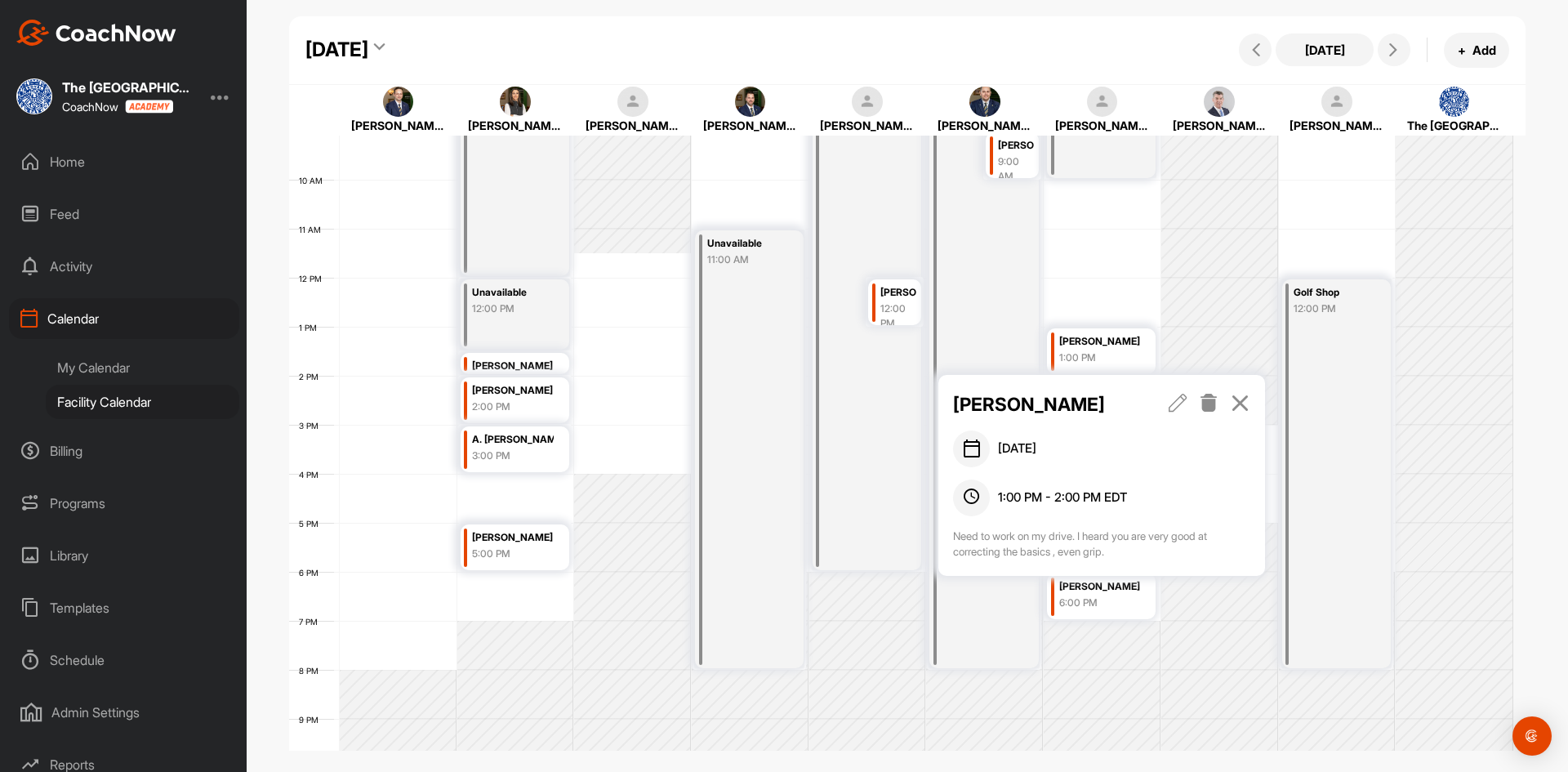
click at [1241, 402] on icon at bounding box center [1240, 402] width 19 height 18
